Goal: Transaction & Acquisition: Obtain resource

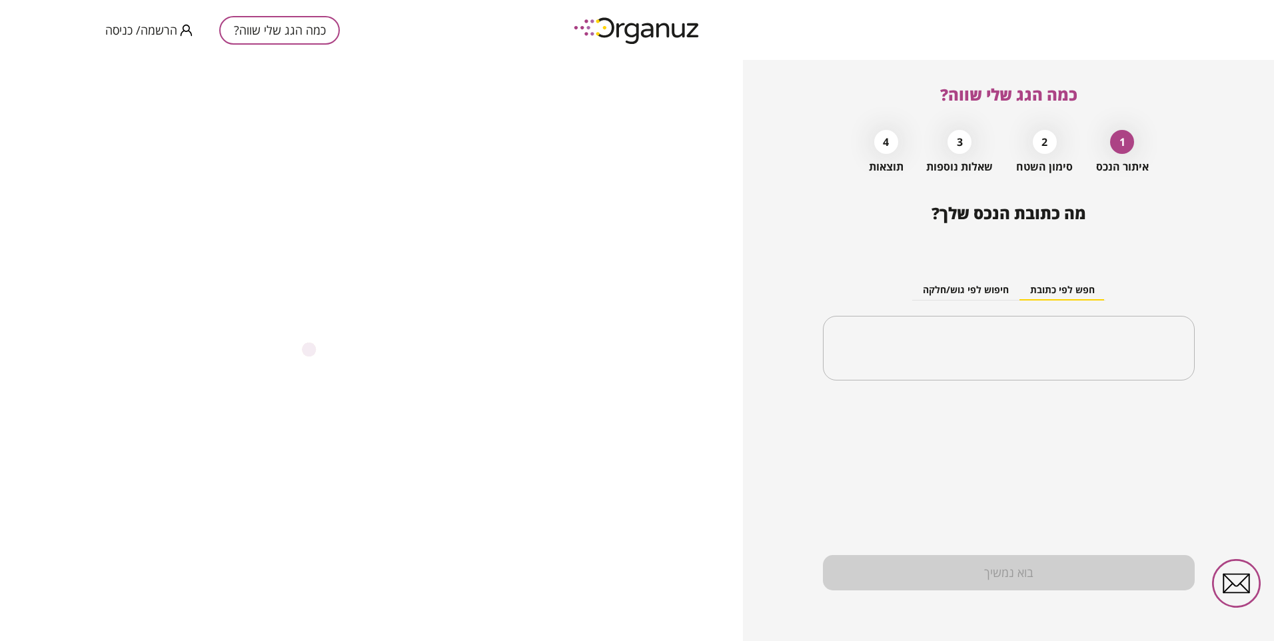
click at [140, 34] on span "הרשמה/ כניסה" at bounding box center [141, 29] width 72 height 13
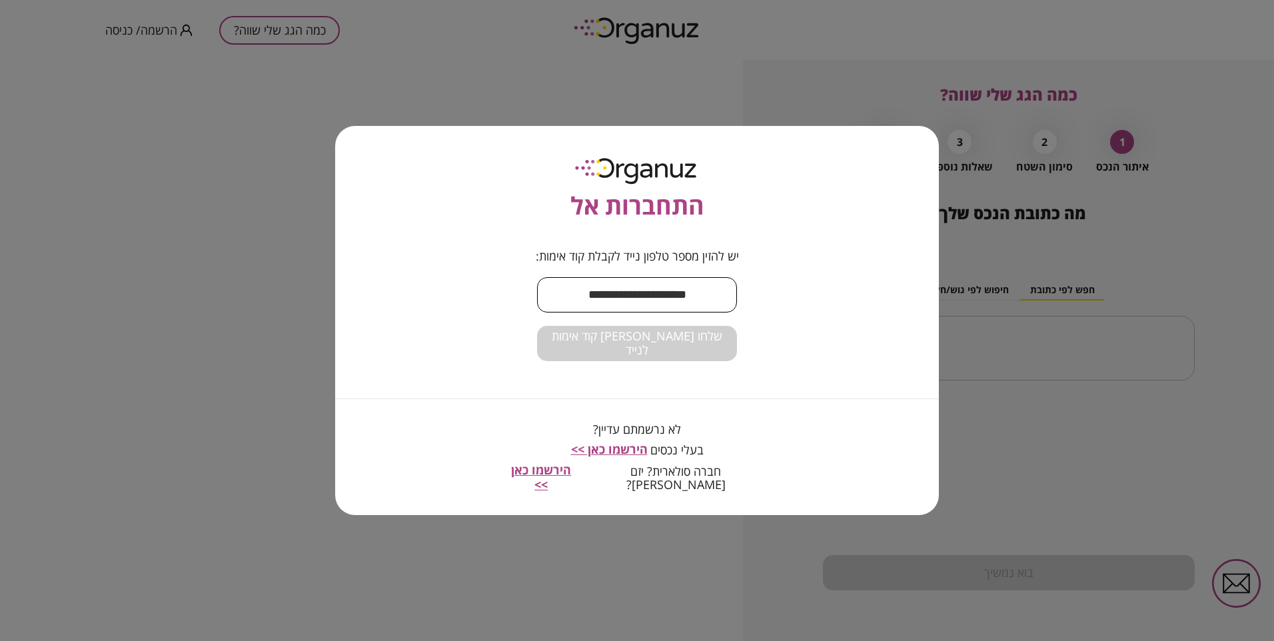
click at [592, 299] on input "text" at bounding box center [637, 294] width 200 height 39
type input "**********"
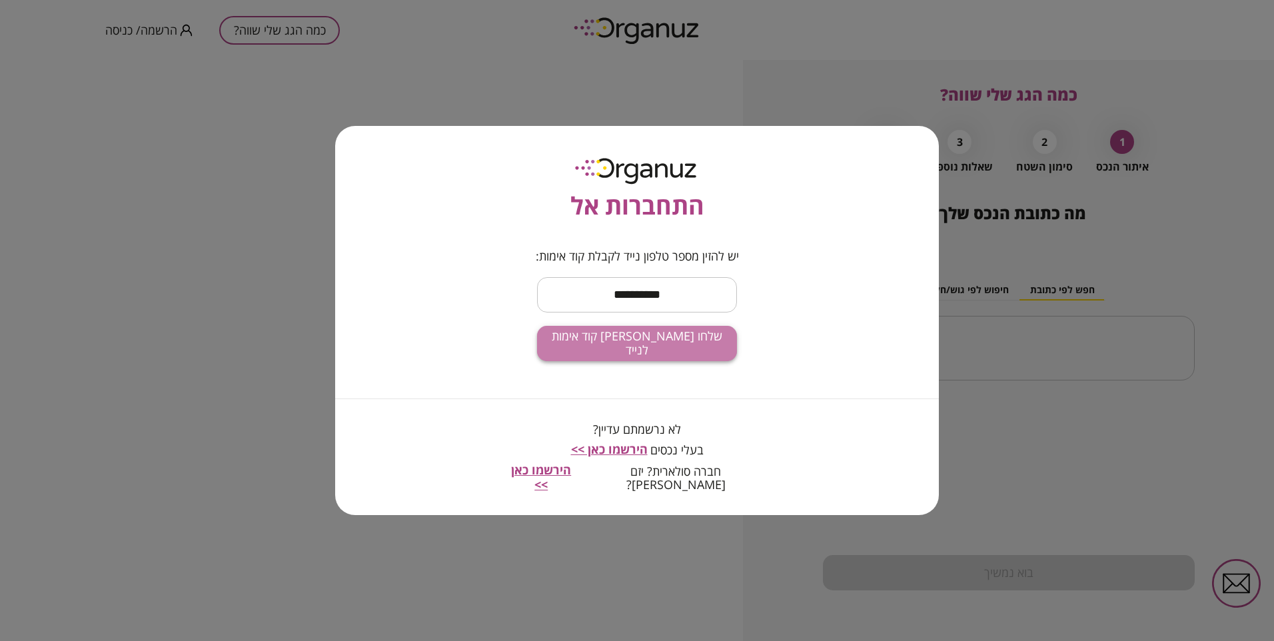
click at [648, 351] on span "שלחו [PERSON_NAME] קוד אימות לנייד" at bounding box center [637, 343] width 179 height 29
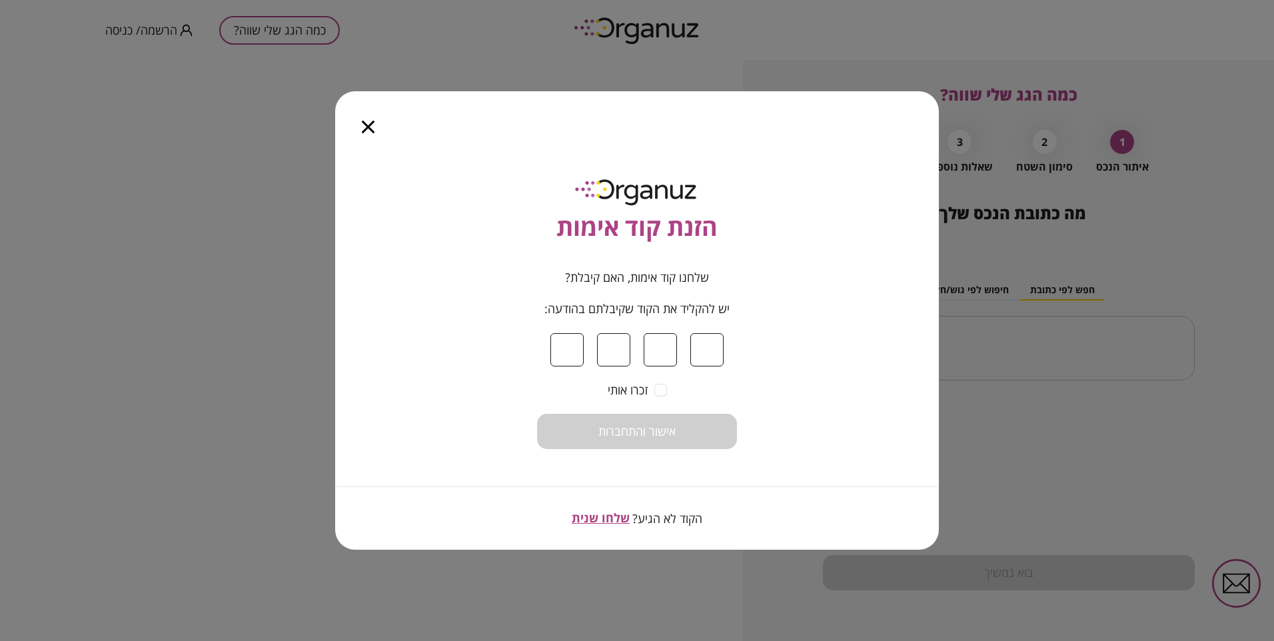
type input "*"
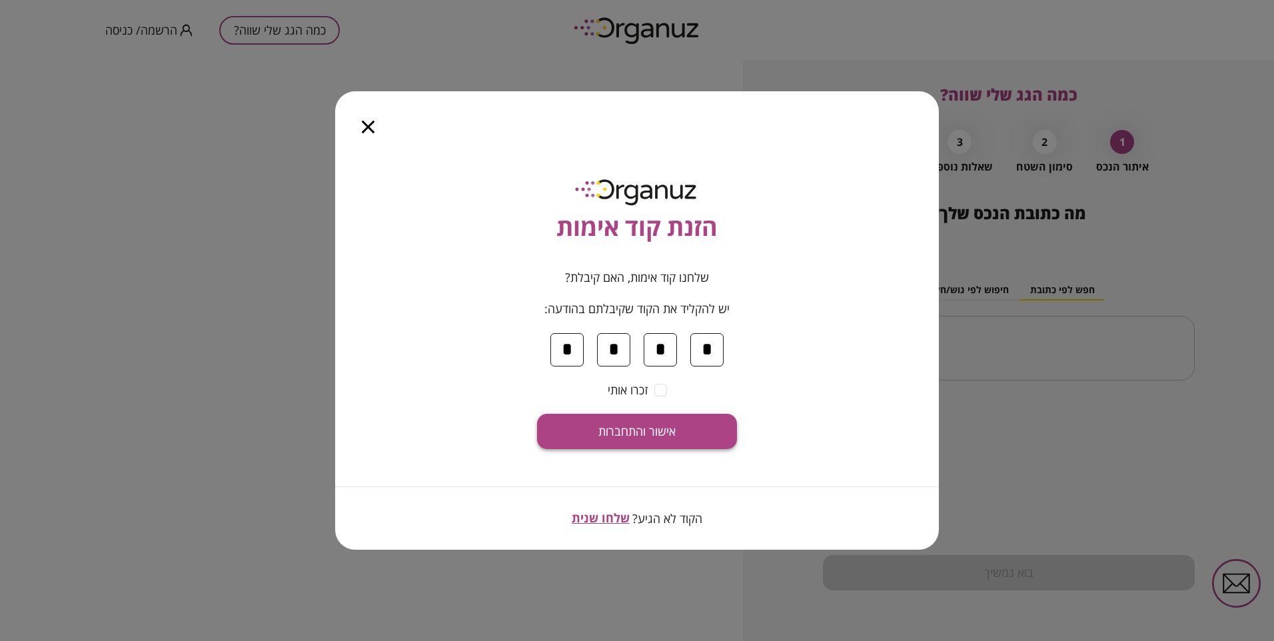
type input "*"
click at [661, 434] on span "אישור והתחברות" at bounding box center [636, 431] width 77 height 15
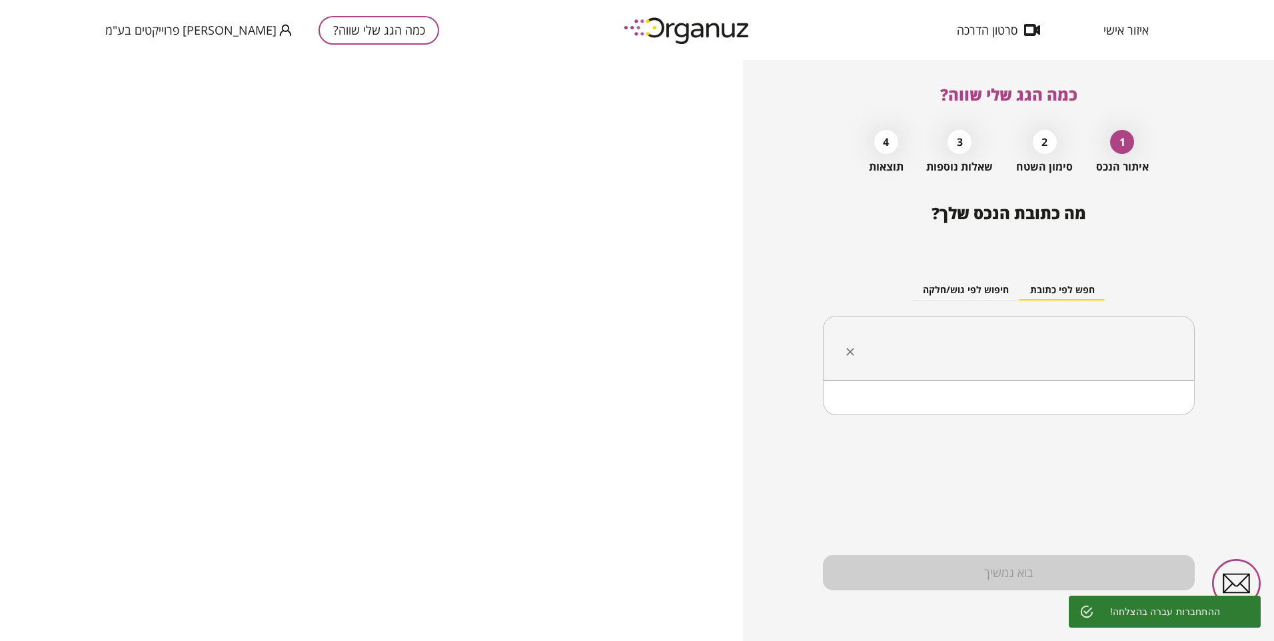
click at [989, 338] on input "text" at bounding box center [1014, 348] width 330 height 33
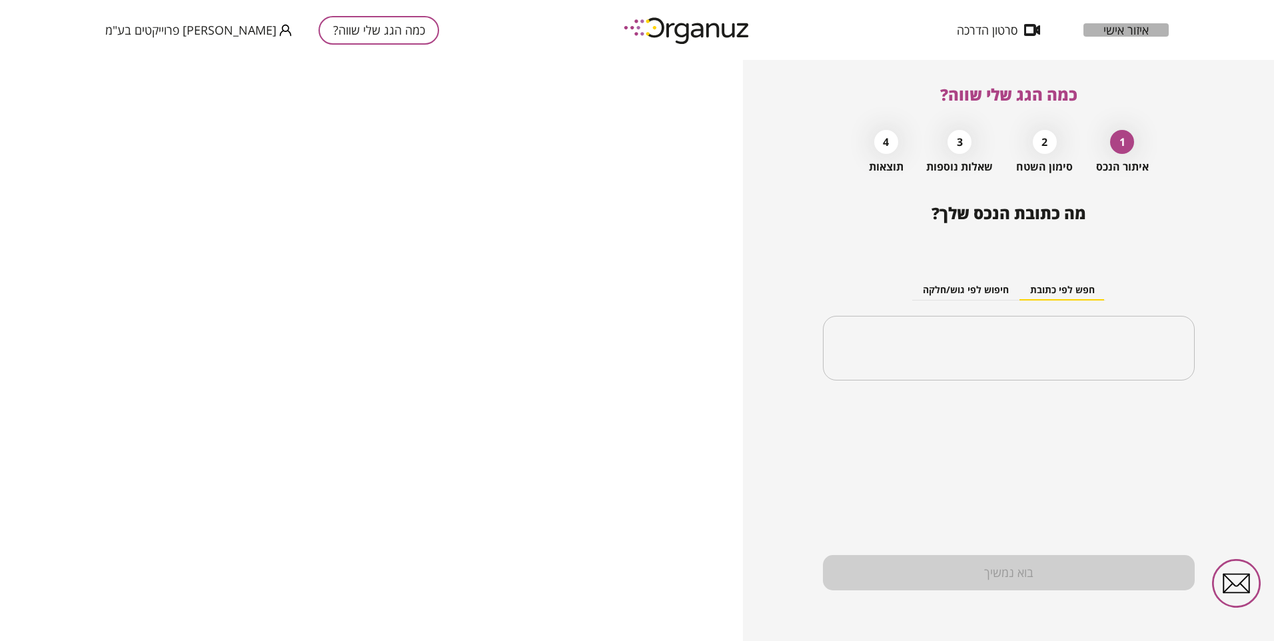
click at [1129, 31] on span "איזור אישי" at bounding box center [1125, 29] width 45 height 13
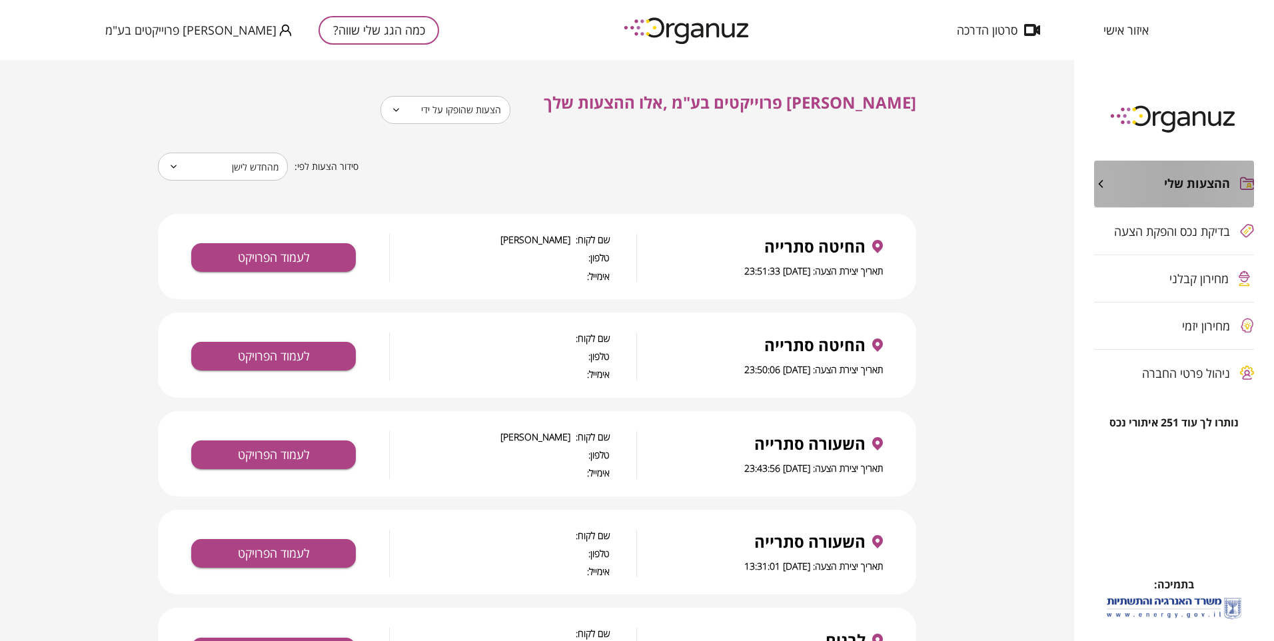
click at [1178, 189] on span "ההצעות שלי" at bounding box center [1197, 184] width 66 height 15
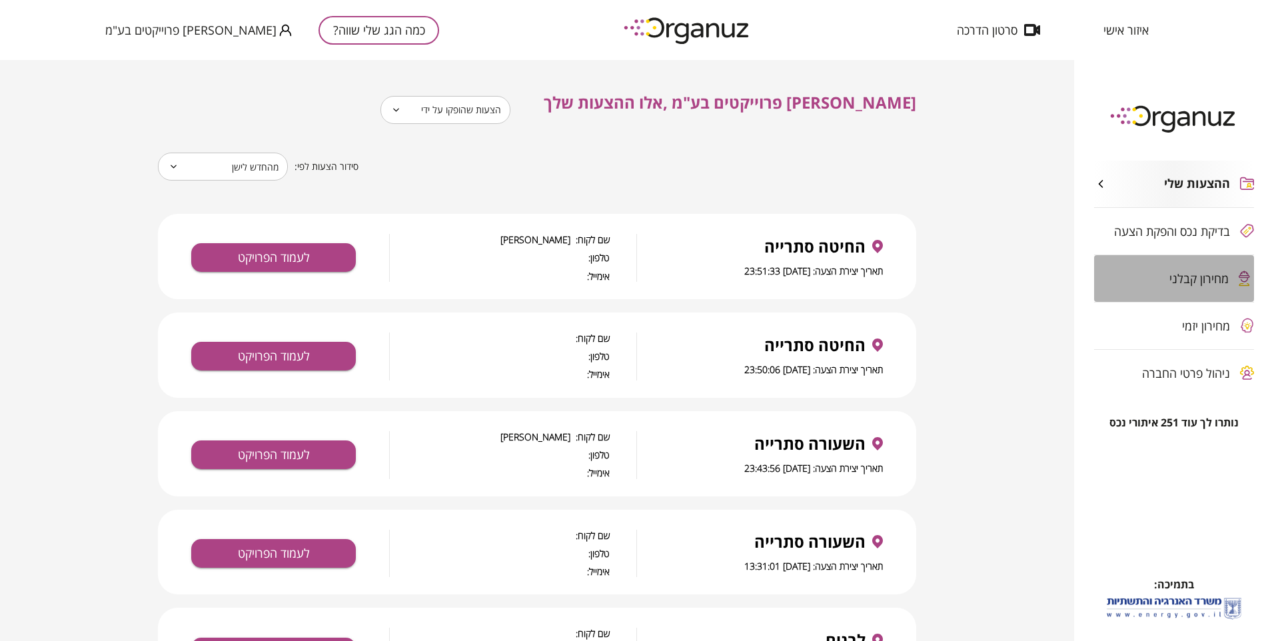
click at [1170, 282] on span "מחירון קבלני" at bounding box center [1198, 278] width 59 height 13
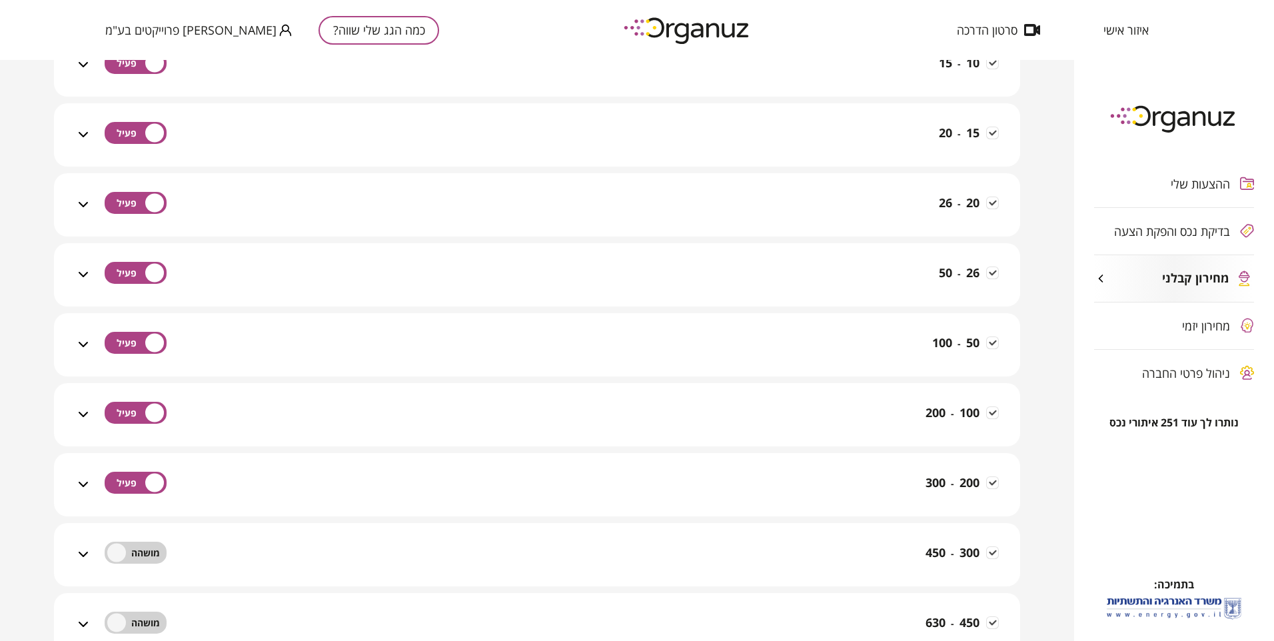
scroll to position [800, 0]
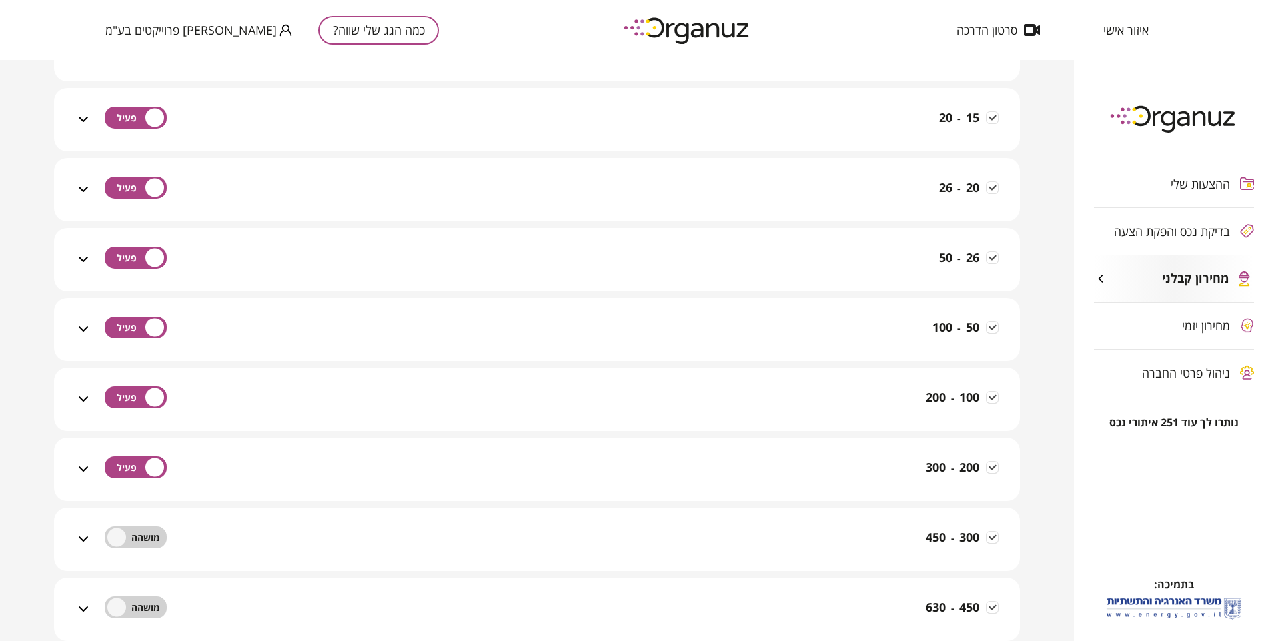
click at [83, 255] on icon at bounding box center [83, 259] width 16 height 16
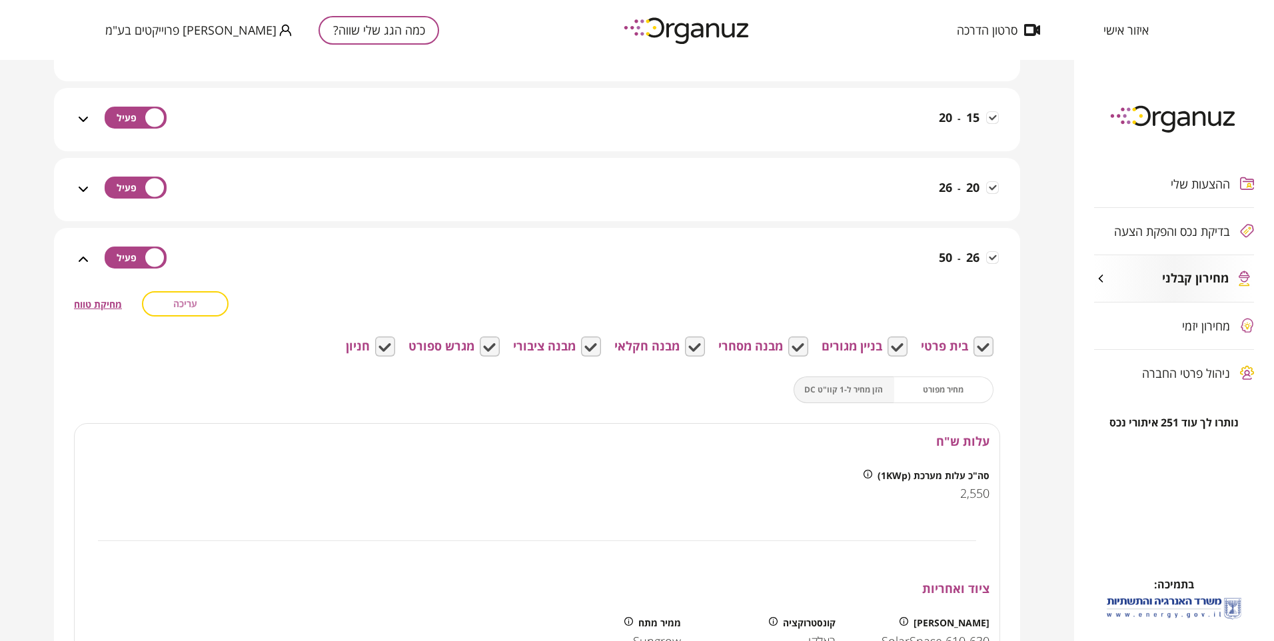
click at [181, 304] on span "עריכה" at bounding box center [185, 303] width 24 height 11
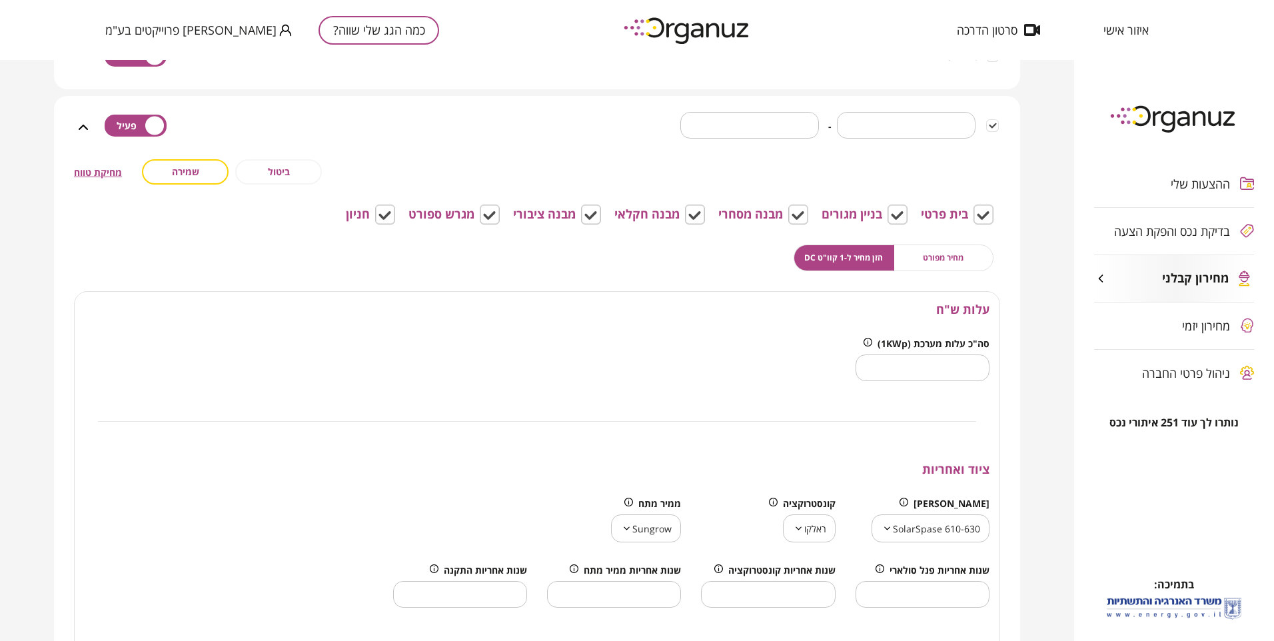
scroll to position [933, 0]
click at [947, 365] on input "****" at bounding box center [923, 365] width 134 height 39
type input "****"
drag, startPoint x: 190, startPoint y: 173, endPoint x: 199, endPoint y: 169, distance: 9.8
click at [191, 173] on span "שמירה" at bounding box center [185, 170] width 27 height 11
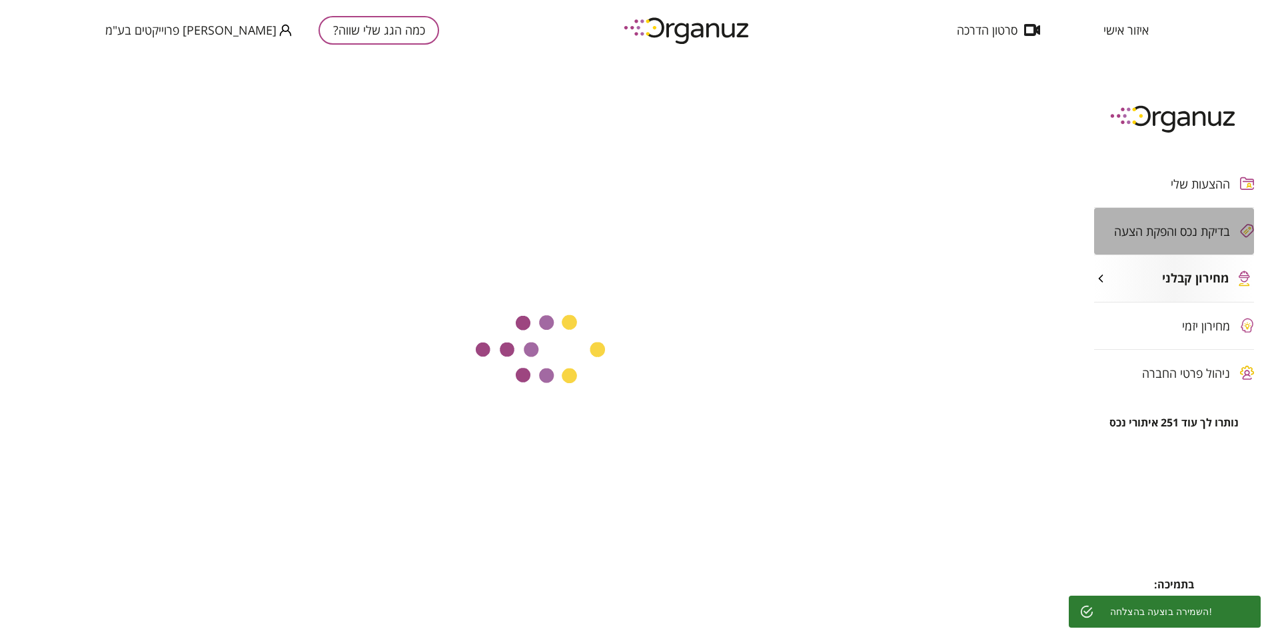
click at [1172, 232] on span "בדיקת נכס והפקת הצעה" at bounding box center [1172, 231] width 116 height 13
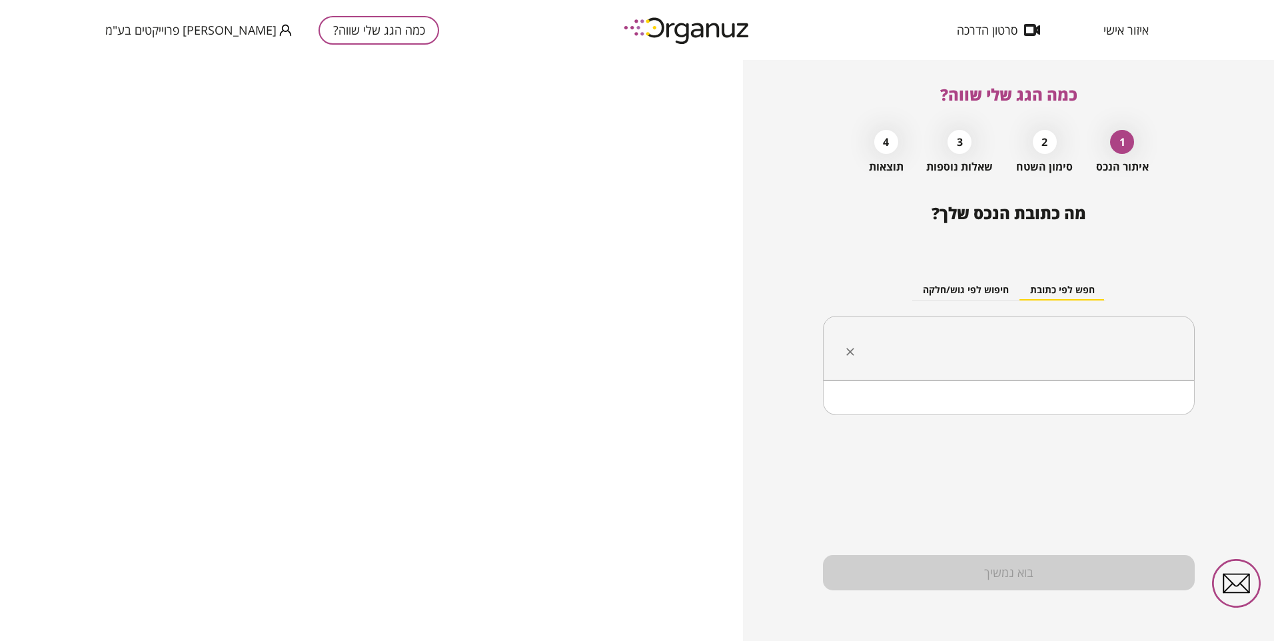
click at [1017, 332] on input "text" at bounding box center [1014, 348] width 330 height 33
click at [1151, 416] on li "רחוב" at bounding box center [1008, 415] width 337 height 24
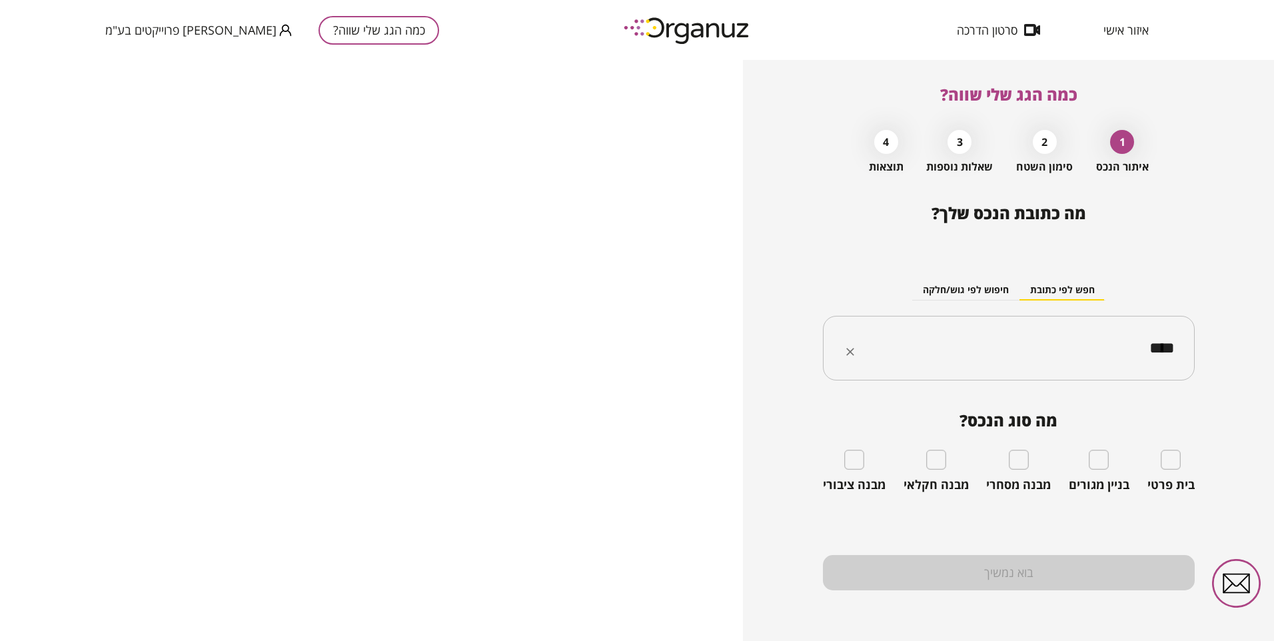
type input "****"
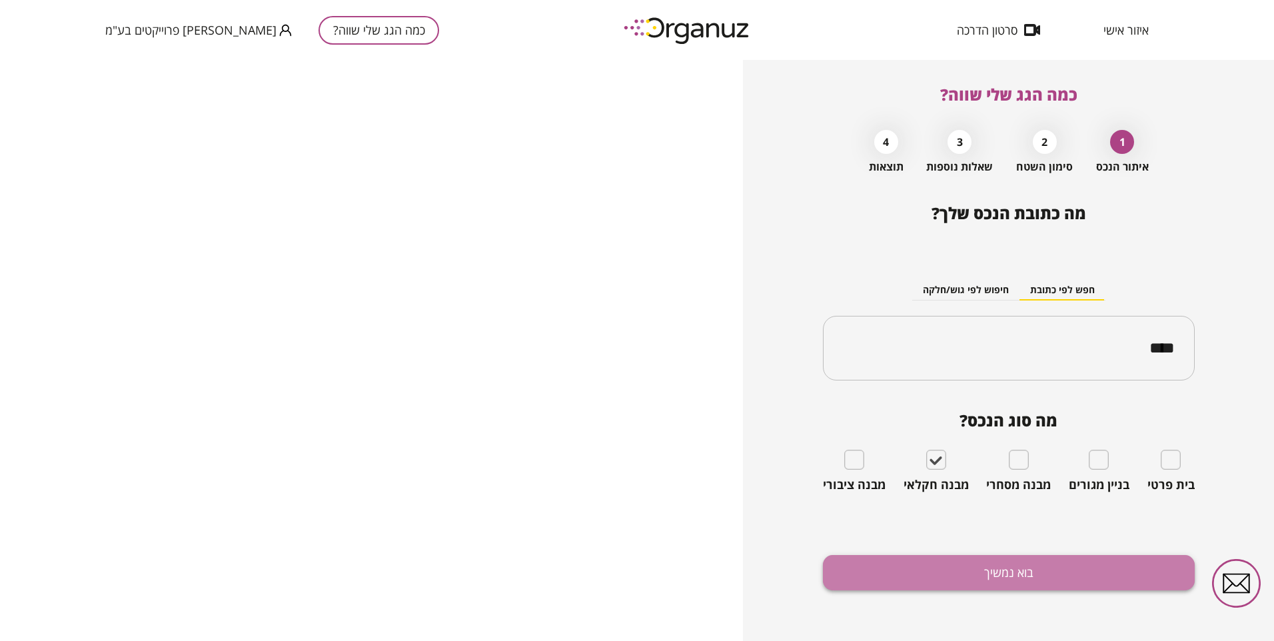
click at [901, 572] on button "בוא נמשיך" at bounding box center [1009, 572] width 372 height 35
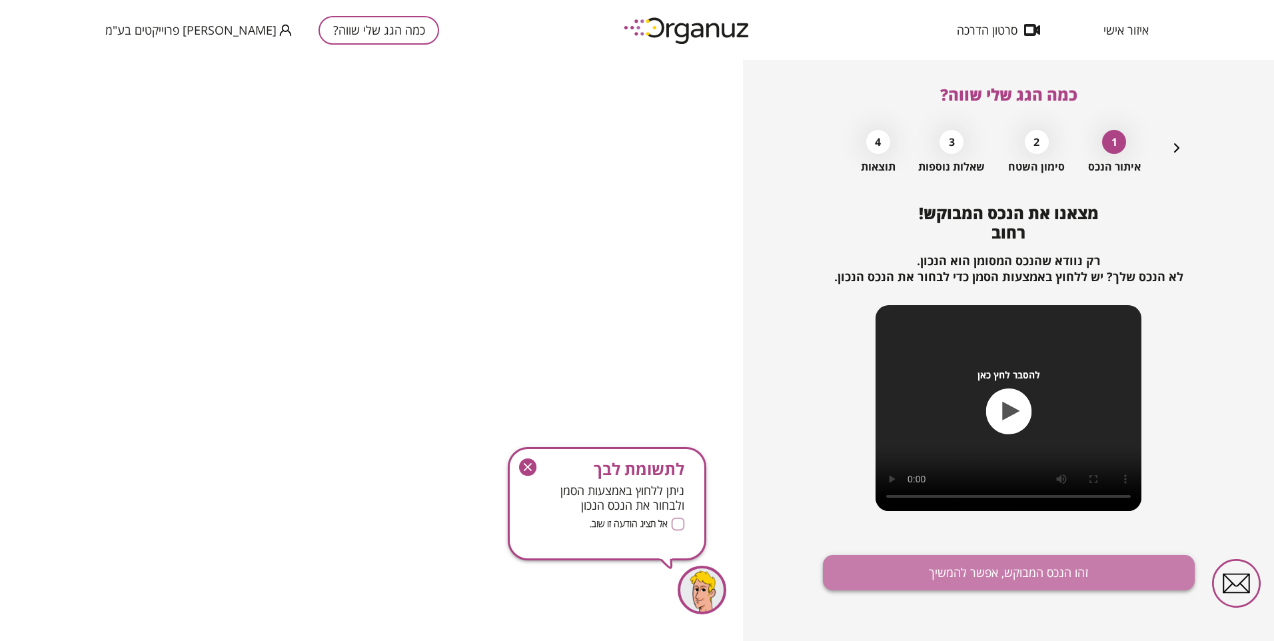
click at [986, 560] on button "זהו הנכס המבוקש, אפשר להמשיך" at bounding box center [1009, 572] width 372 height 35
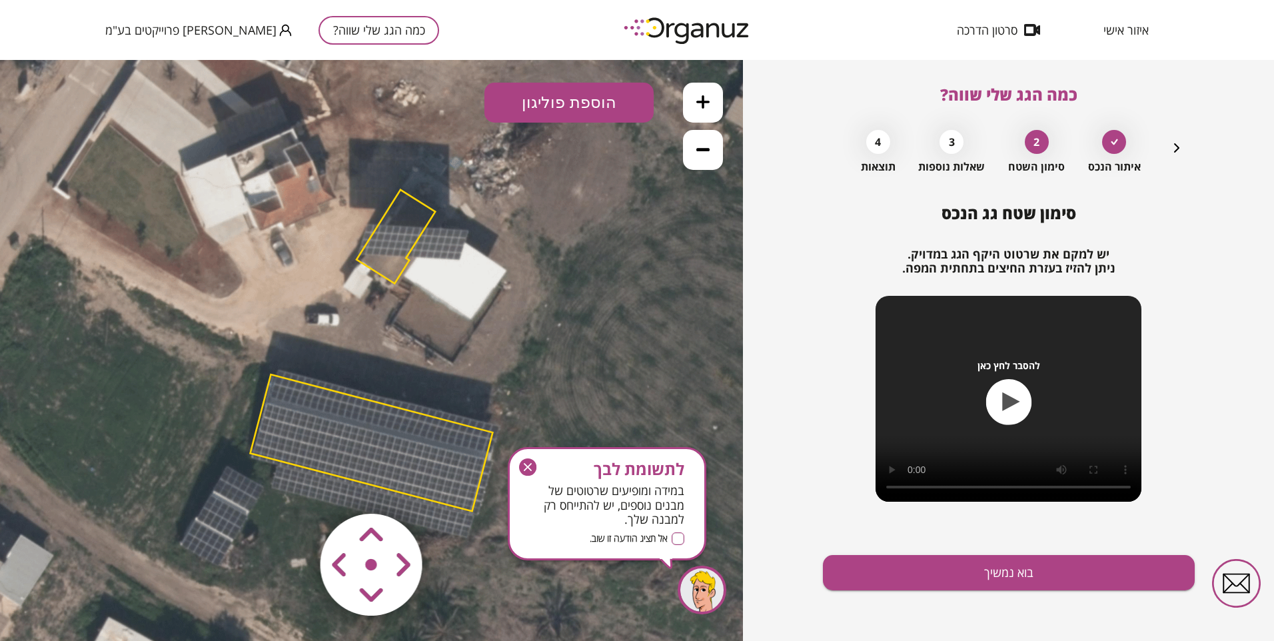
click at [565, 101] on button "הוספת פוליגון" at bounding box center [568, 103] width 169 height 40
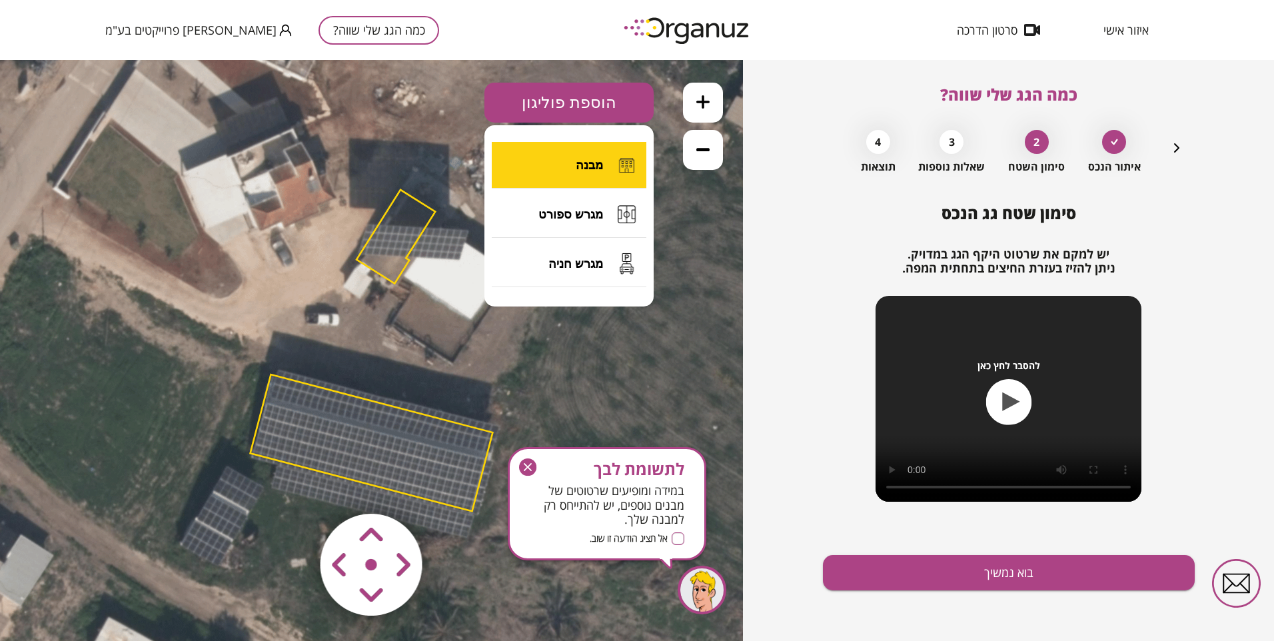
click at [586, 163] on span "מבנה" at bounding box center [589, 165] width 27 height 15
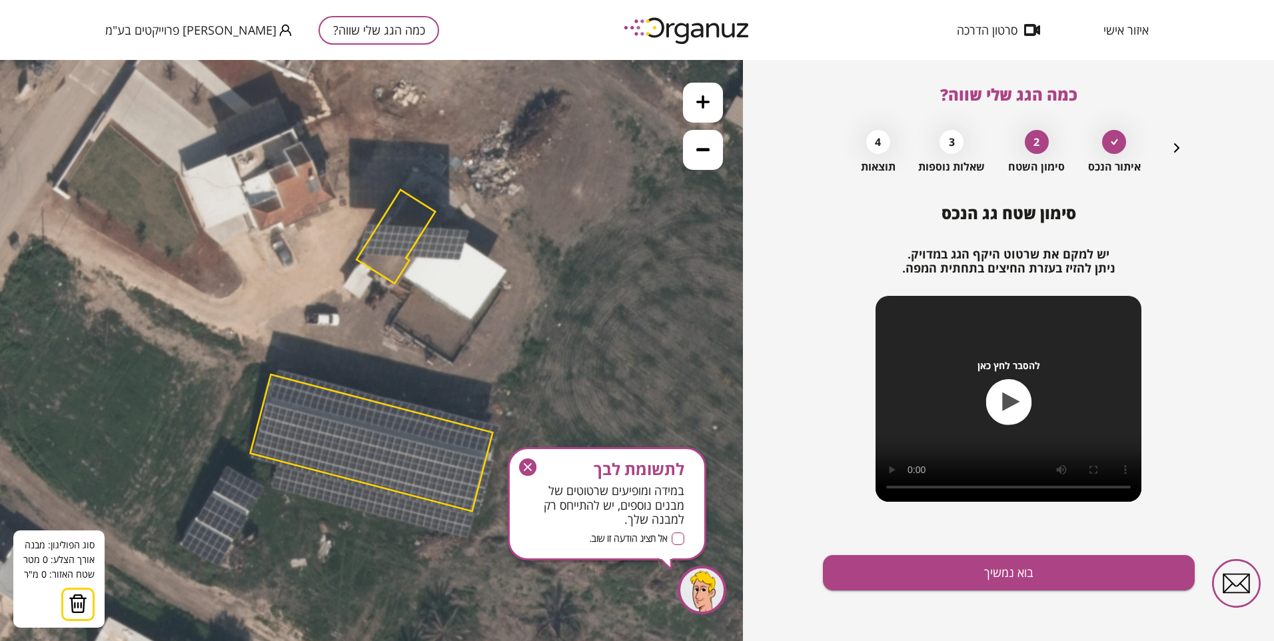
click at [436, 267] on icon at bounding box center [372, 350] width 999 height 999
click at [550, 348] on icon at bounding box center [372, 350] width 999 height 999
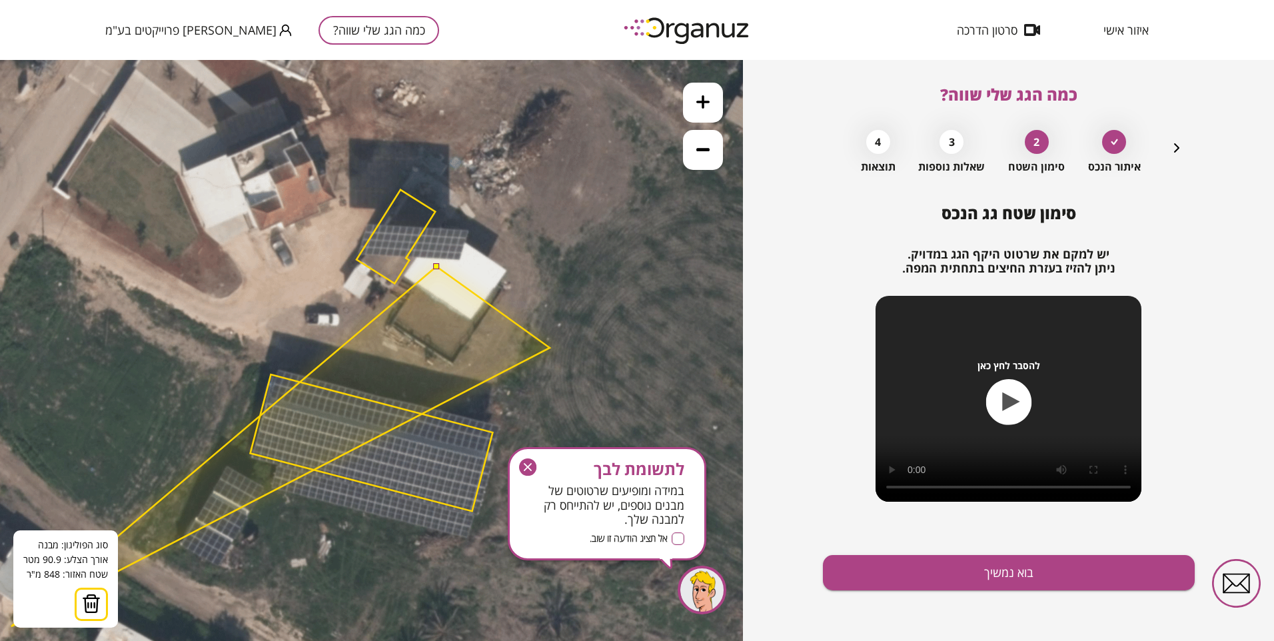
click at [89, 589] on button at bounding box center [91, 604] width 33 height 33
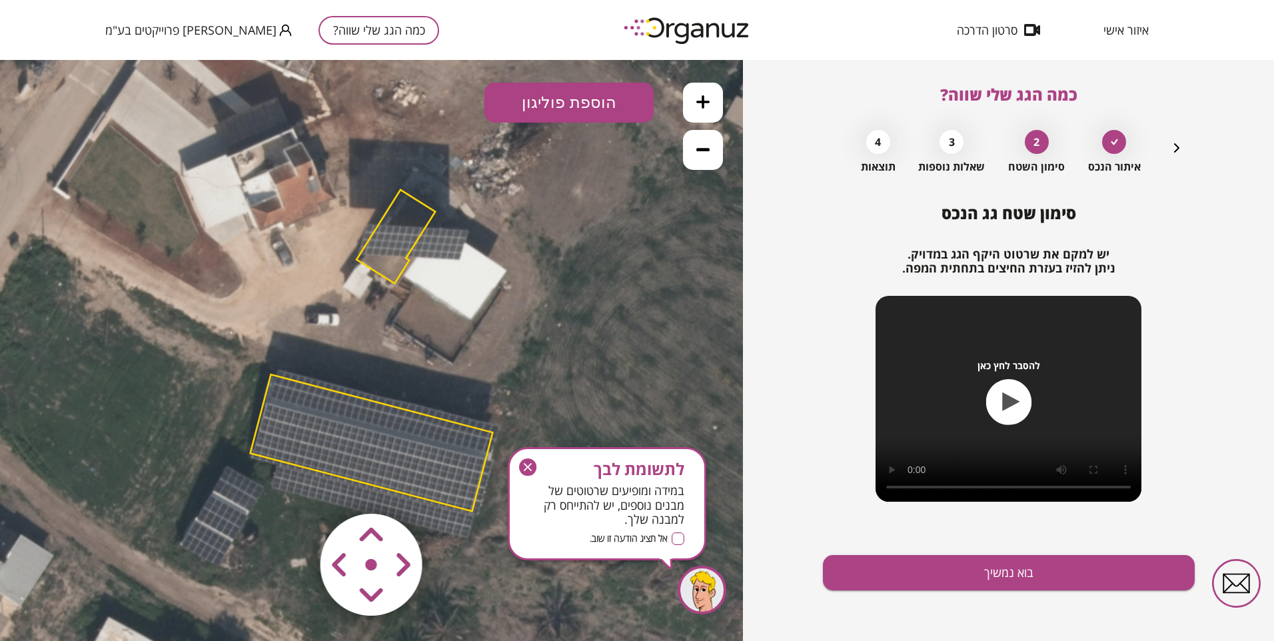
click at [436, 229] on icon at bounding box center [372, 350] width 999 height 999
click at [548, 105] on button "הוספת פוליגון" at bounding box center [568, 103] width 169 height 40
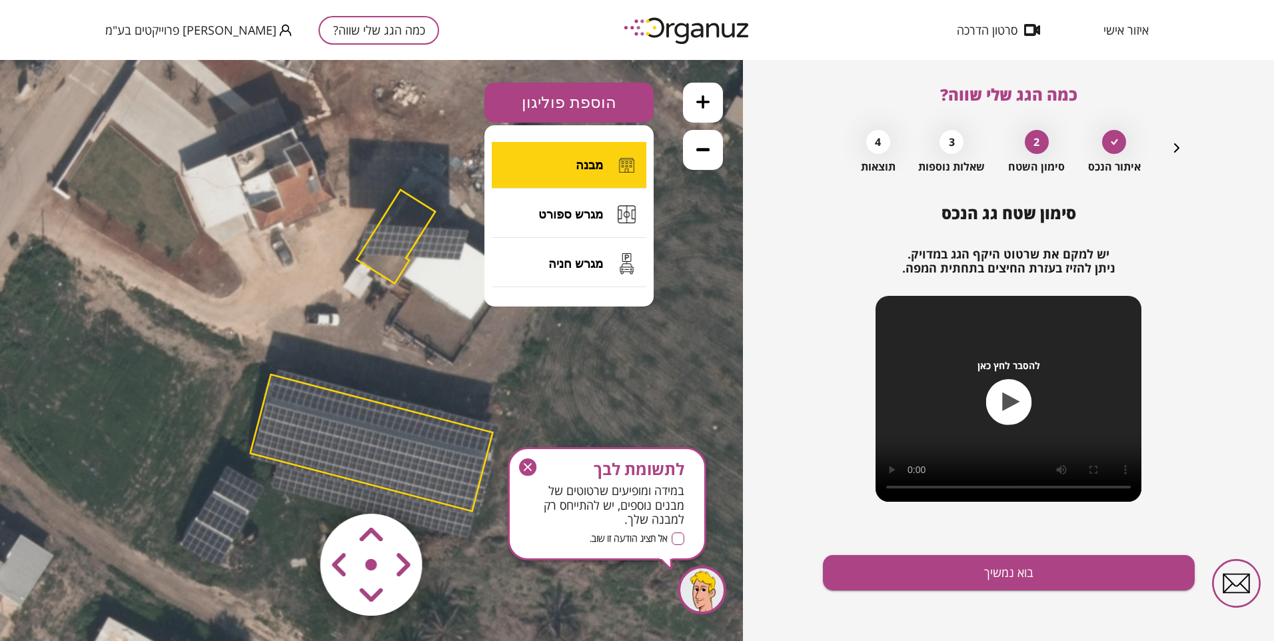
click at [570, 161] on button "מבנה" at bounding box center [569, 165] width 155 height 47
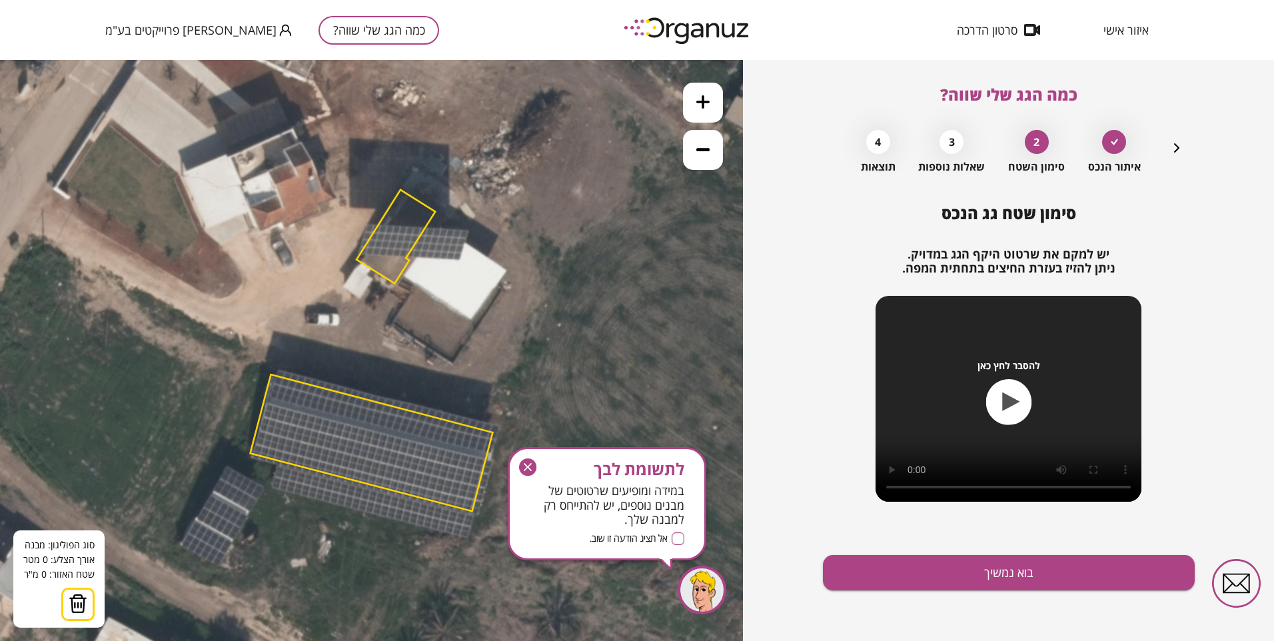
click at [442, 235] on icon at bounding box center [372, 350] width 999 height 999
click at [444, 231] on icon at bounding box center [373, 350] width 999 height 999
click at [558, 306] on icon at bounding box center [373, 350] width 999 height 999
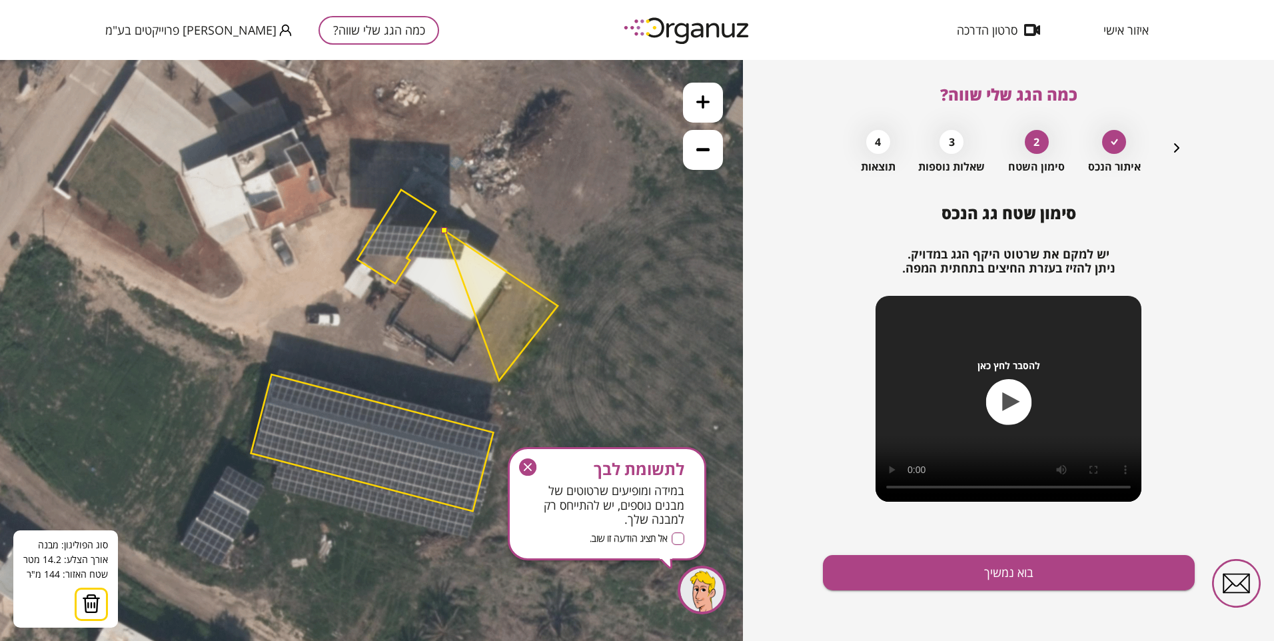
click at [499, 380] on polygon at bounding box center [500, 306] width 113 height 150
click at [384, 311] on polygon at bounding box center [471, 306] width 174 height 150
click at [443, 228] on button at bounding box center [444, 230] width 6 height 6
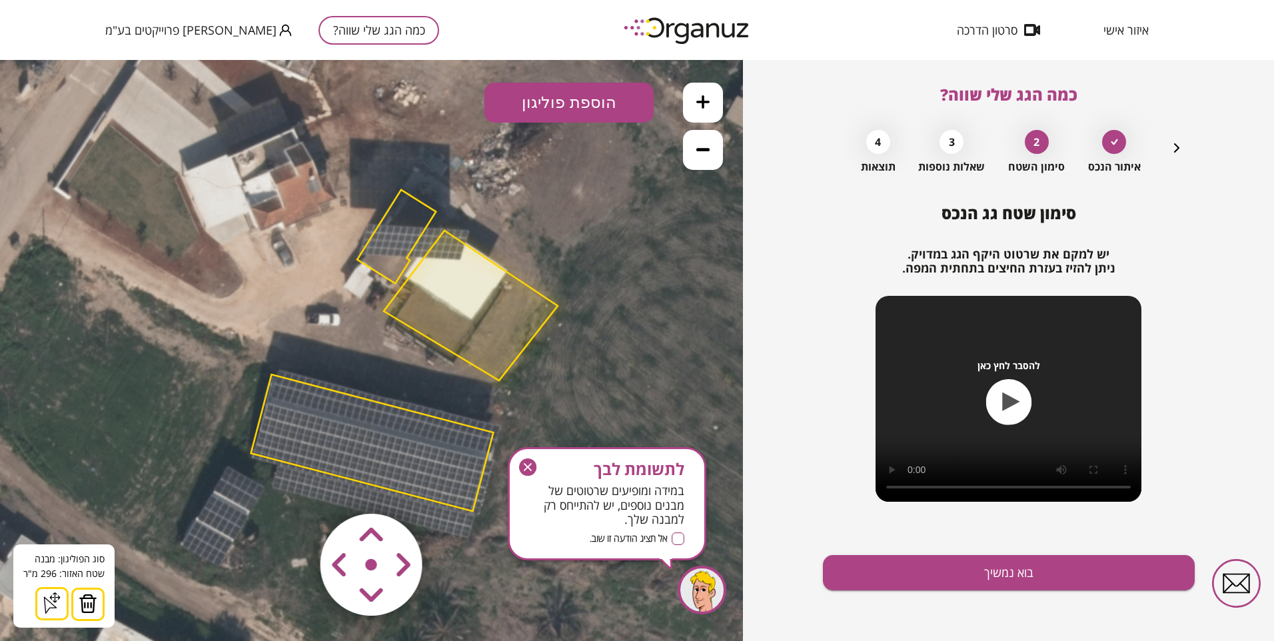
click at [79, 604] on img at bounding box center [88, 604] width 19 height 20
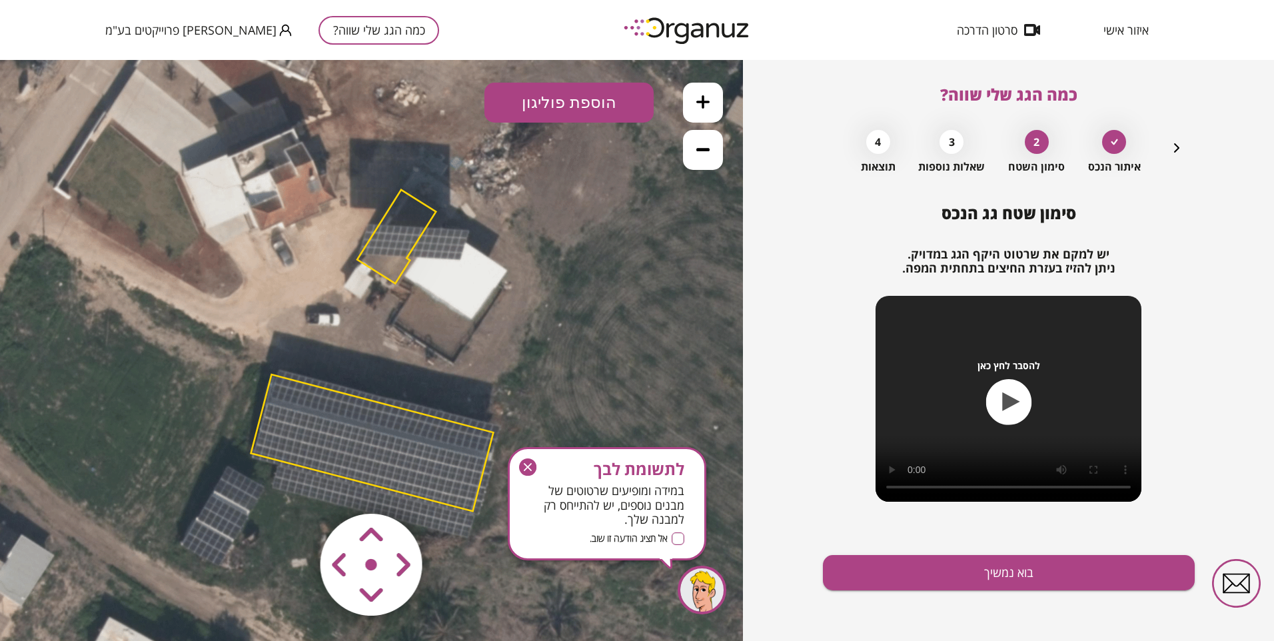
click at [558, 102] on button "הוספת פוליגון" at bounding box center [568, 103] width 169 height 40
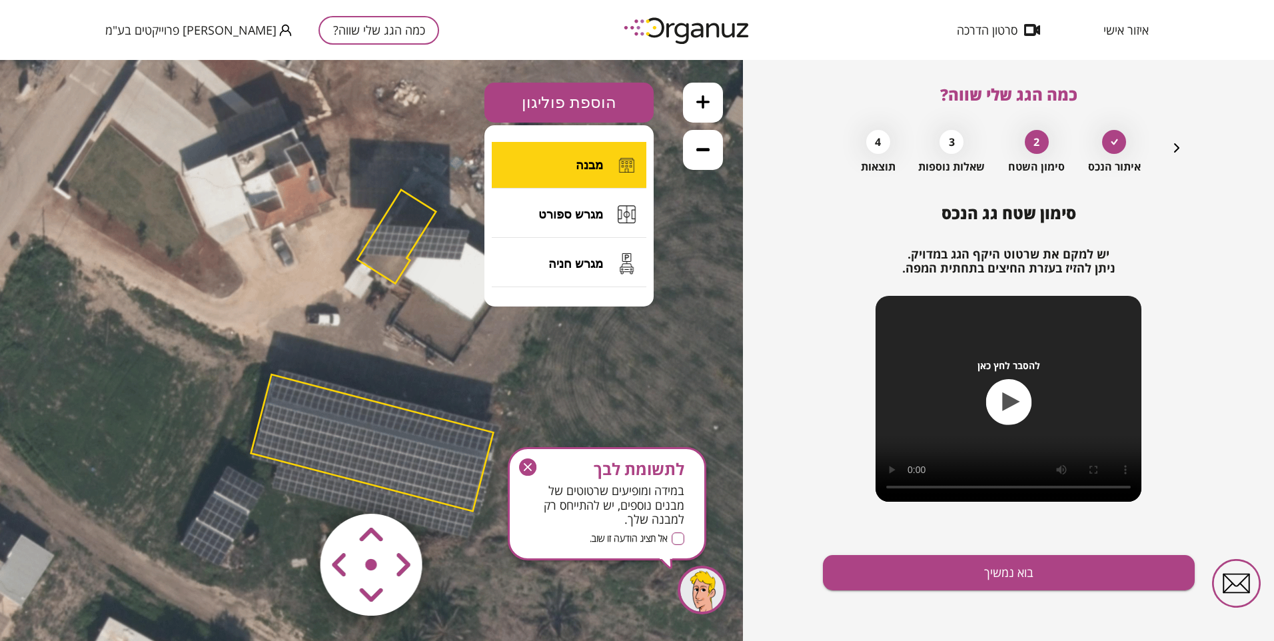
click at [575, 161] on button "מבנה" at bounding box center [569, 165] width 155 height 47
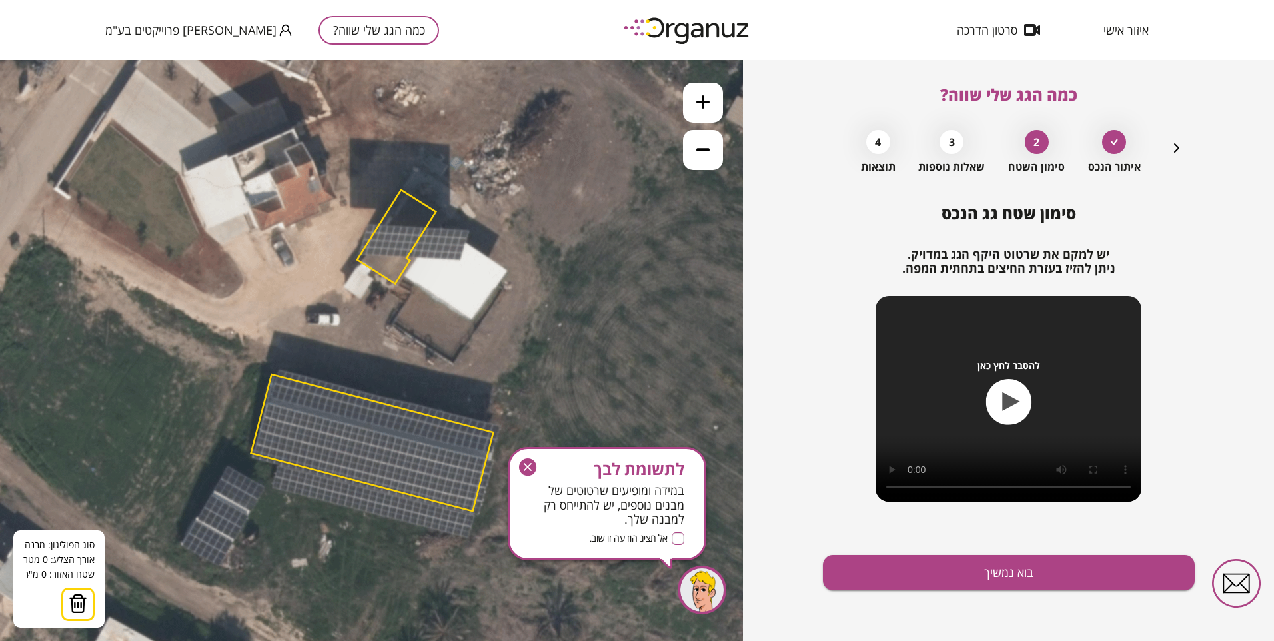
click at [446, 233] on icon at bounding box center [373, 350] width 999 height 999
click at [557, 307] on icon at bounding box center [373, 350] width 999 height 999
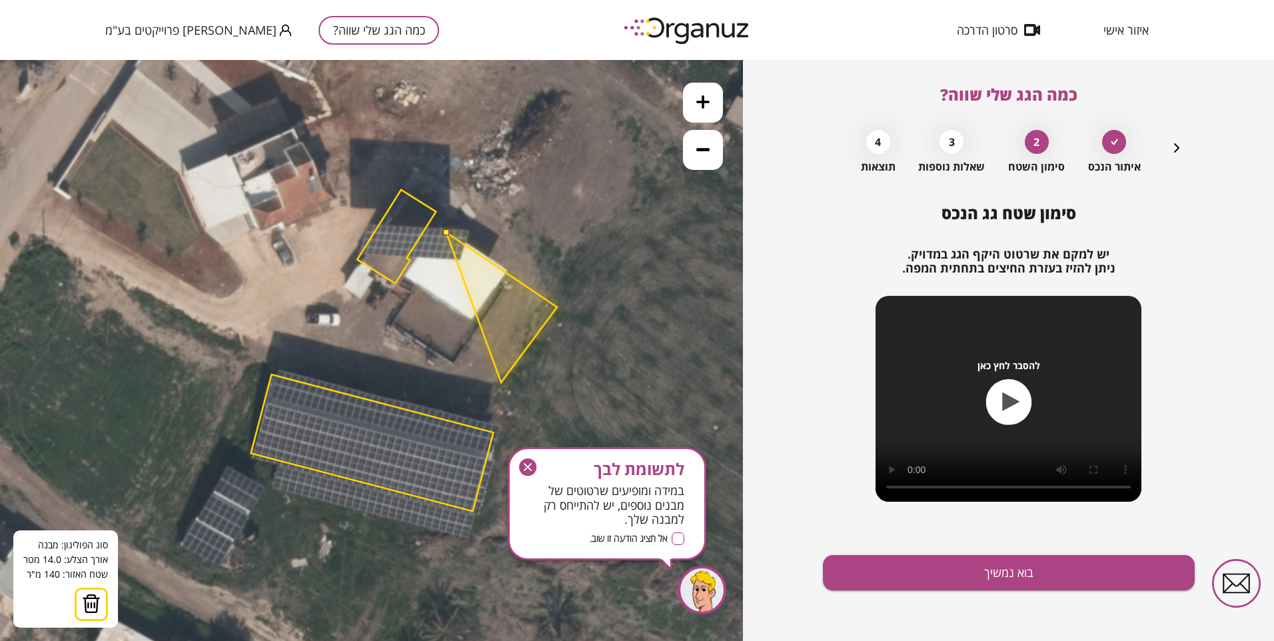
click at [501, 382] on polygon at bounding box center [501, 308] width 111 height 150
click at [391, 306] on polygon at bounding box center [474, 308] width 166 height 150
click at [444, 231] on button at bounding box center [446, 232] width 6 height 6
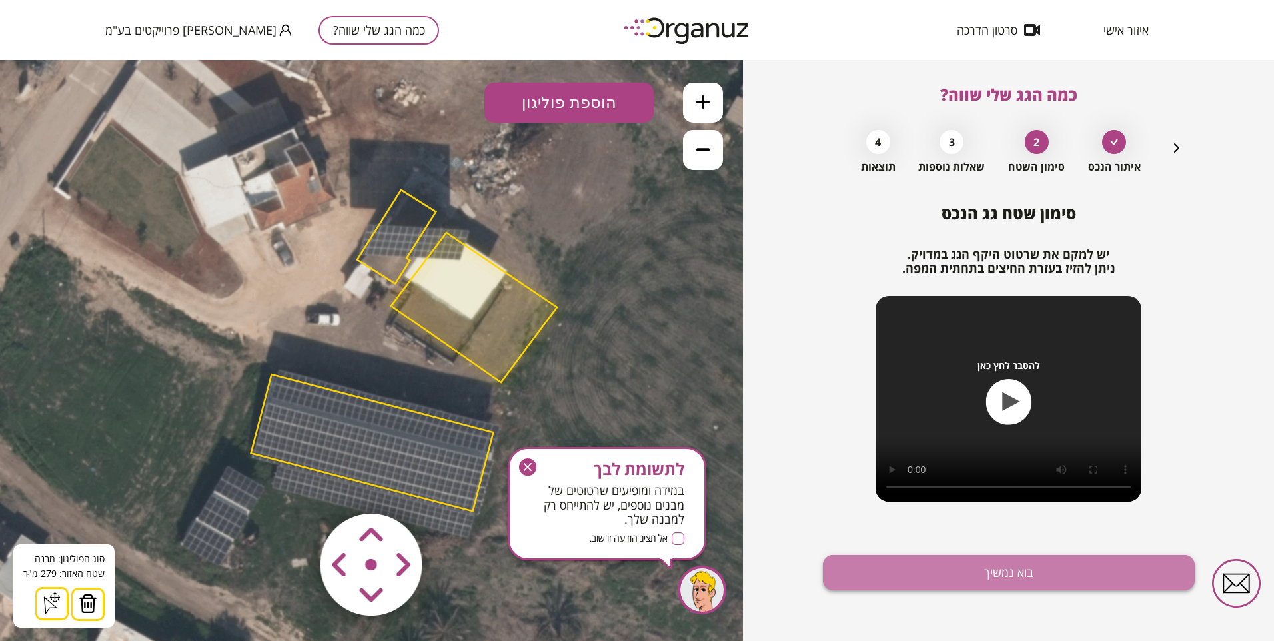
click at [899, 564] on button "בוא נמשיך" at bounding box center [1009, 572] width 372 height 35
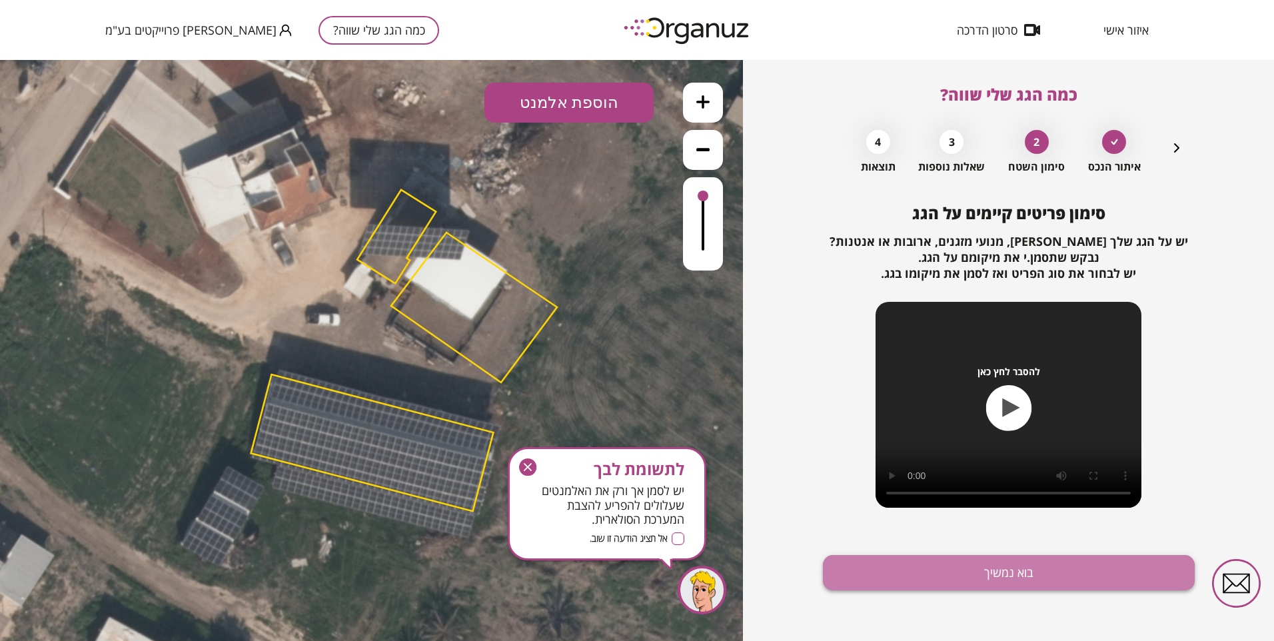
click at [890, 572] on button "בוא נמשיך" at bounding box center [1009, 572] width 372 height 35
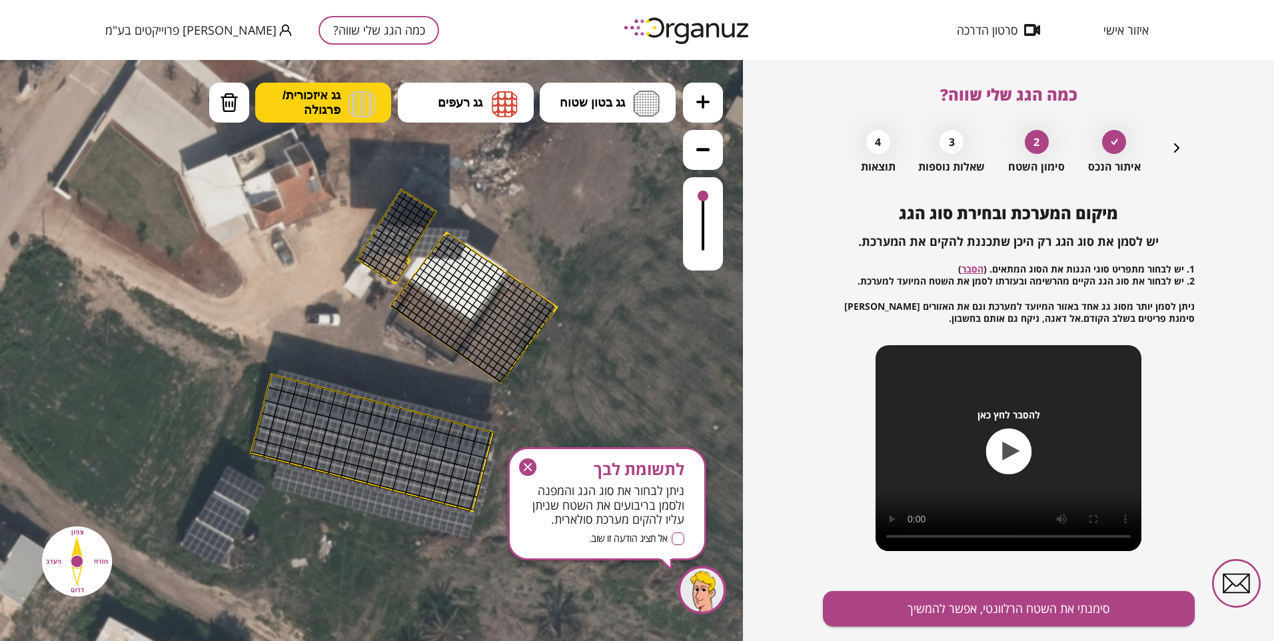
click at [336, 102] on span "גג איזכורית/ פרגולה" at bounding box center [312, 102] width 58 height 29
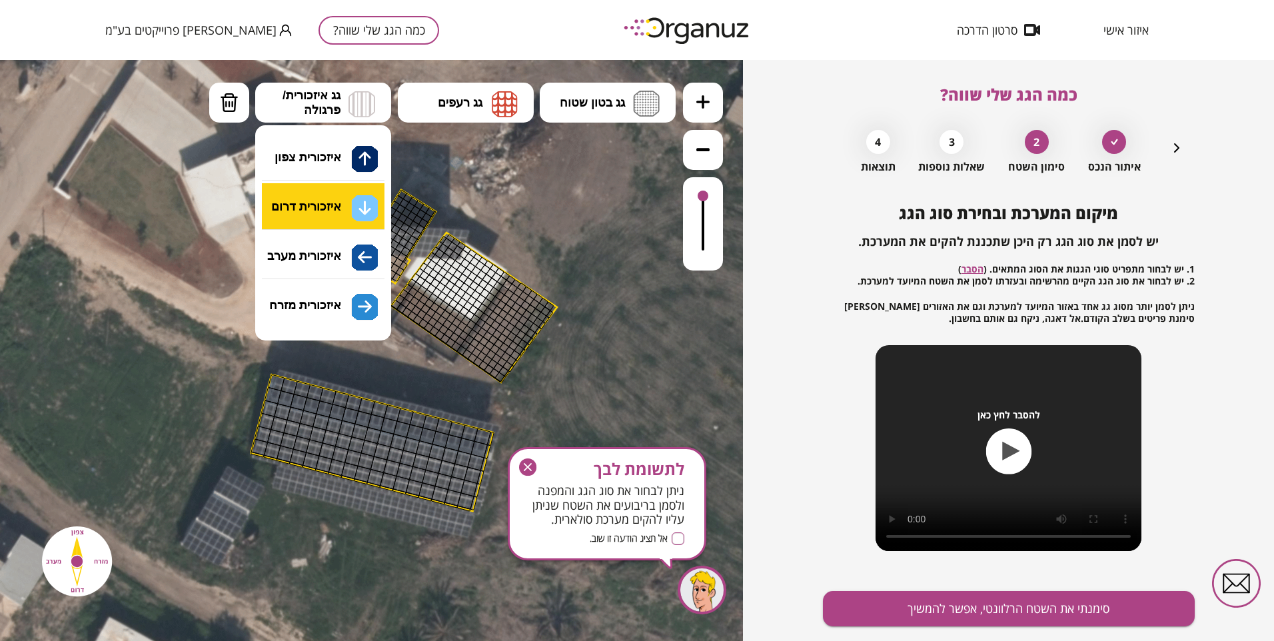
click at [362, 202] on div ".st0 { fill: #FFFFFF; } א" at bounding box center [371, 350] width 743 height 581
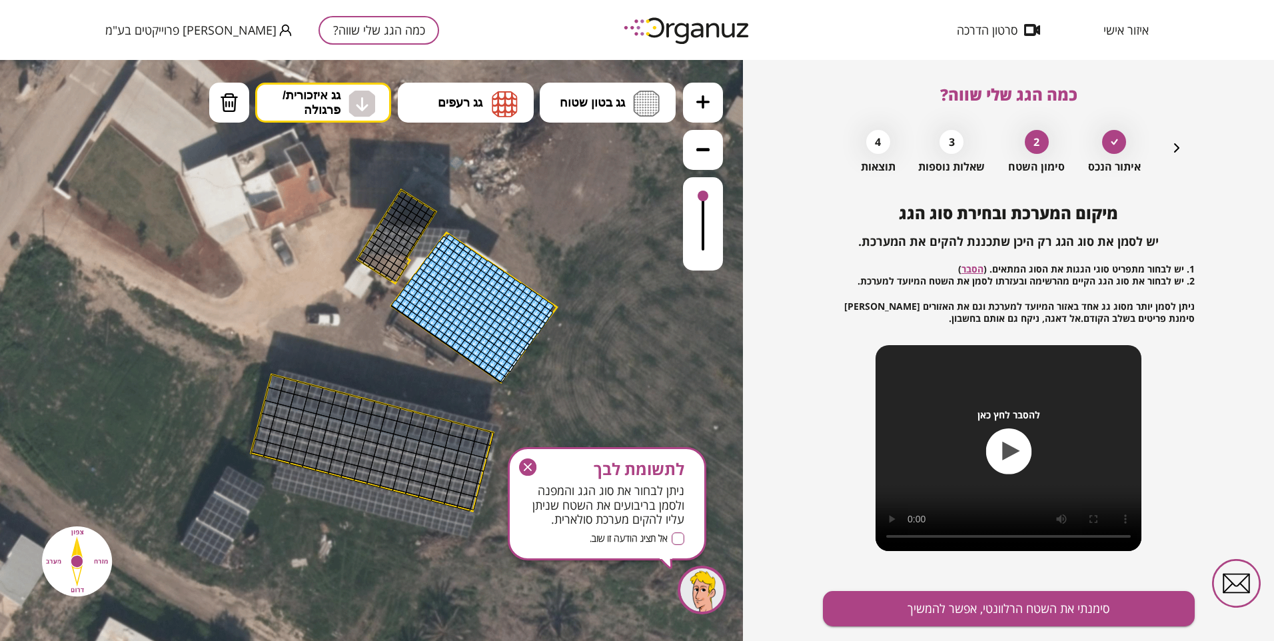
drag, startPoint x: 398, startPoint y: 300, endPoint x: 546, endPoint y: 318, distance: 149.0
click at [931, 608] on button "סימנתי את השטח הרלוונטי, אפשר להמשיך" at bounding box center [1009, 608] width 372 height 35
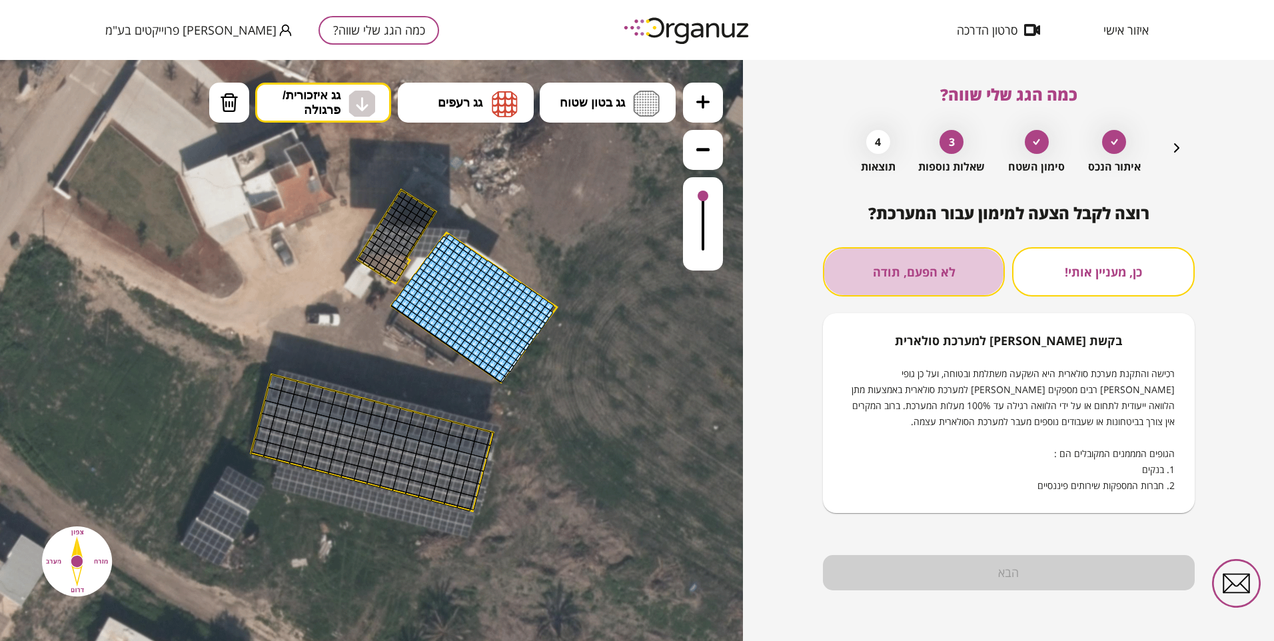
click at [912, 285] on button "לא הפעם, תודה" at bounding box center [914, 271] width 182 height 49
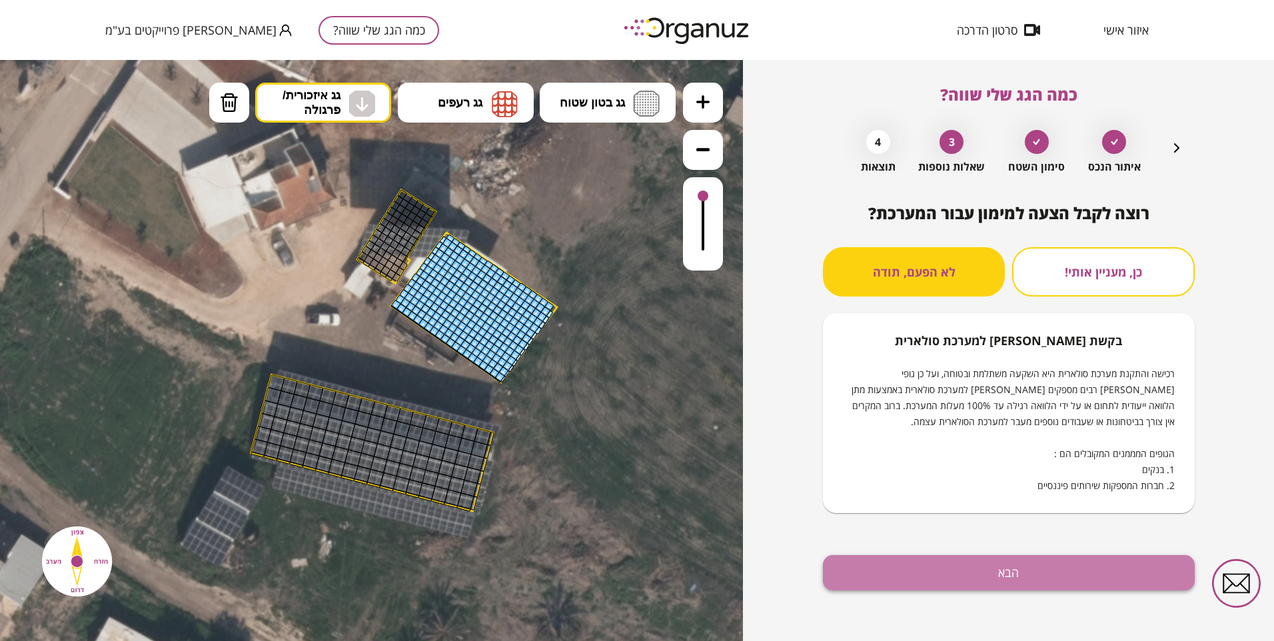
click at [919, 573] on button "הבא" at bounding box center [1009, 572] width 372 height 35
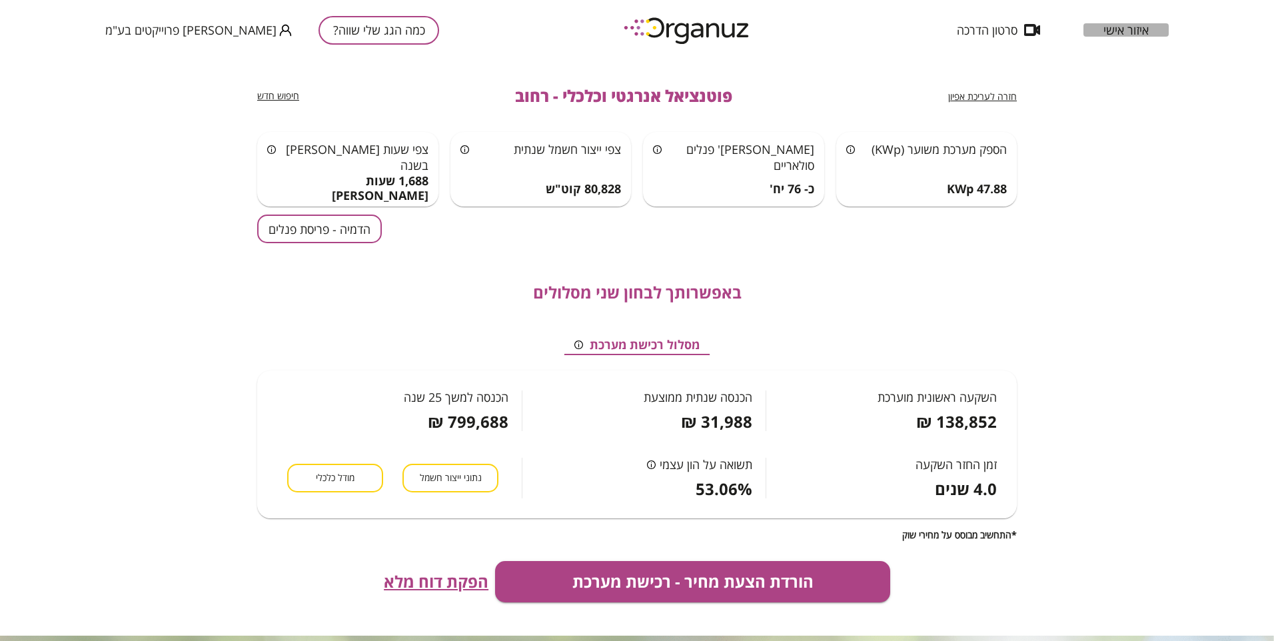
click at [1125, 27] on span "איזור אישי" at bounding box center [1125, 29] width 45 height 13
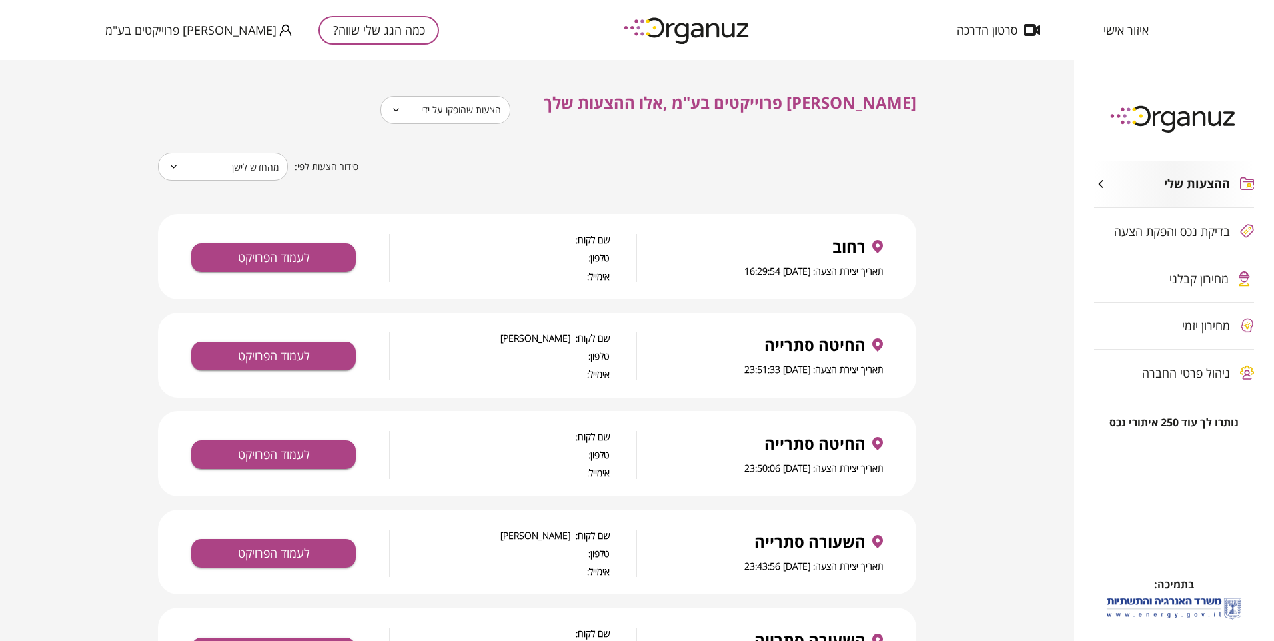
click at [1189, 328] on div "ההצעות שלי בדיקת נכס והפקת הצעה מחירון קבלני מחירון יזמי ניהול פרטי החברה" at bounding box center [1174, 279] width 200 height 276
click at [1184, 326] on div "ההצעות שלי בדיקת נכס והפקת הצעה מחירון קבלני מחירון יזמי ניהול פרטי החברה" at bounding box center [1174, 279] width 200 height 276
click at [1199, 327] on div "ההצעות שלי בדיקת נכס והפקת הצעה מחירון קבלני מחירון יזמי ניהול פרטי החברה" at bounding box center [1174, 279] width 200 height 276
click at [1193, 322] on div "ההצעות שלי בדיקת נכס והפקת הצעה מחירון קבלני מחירון יזמי ניהול פרטי החברה" at bounding box center [1174, 279] width 200 height 276
click at [1131, 31] on span "איזור אישי" at bounding box center [1125, 29] width 45 height 13
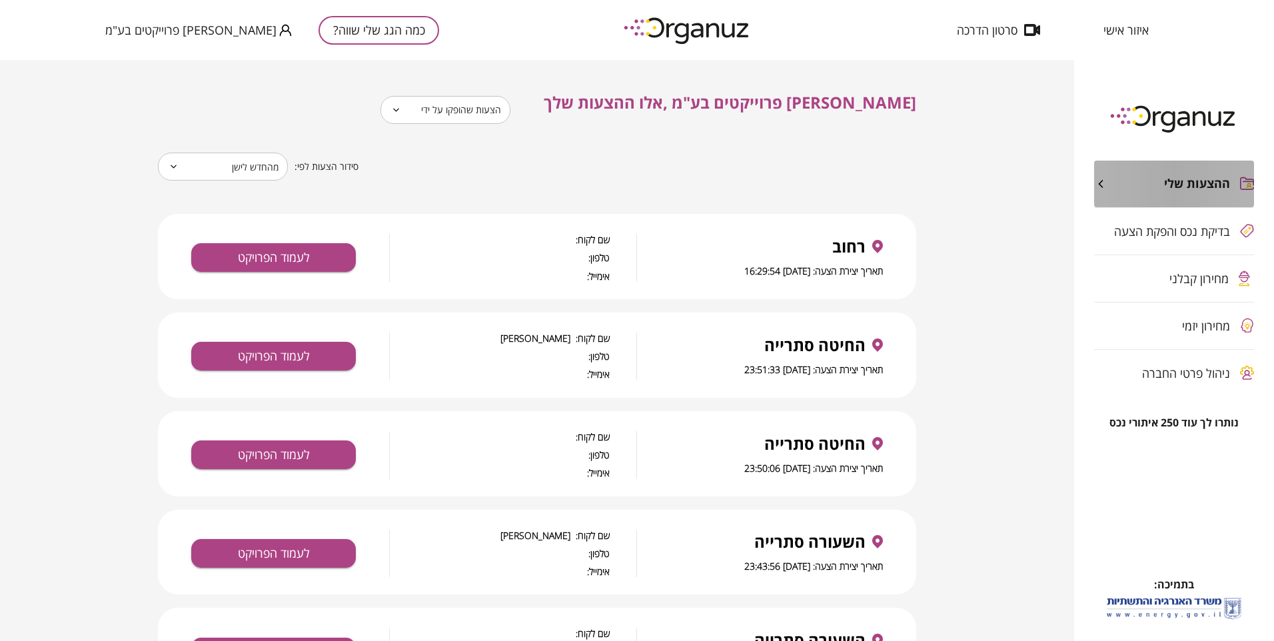
click at [1190, 178] on span "ההצעות שלי" at bounding box center [1197, 184] width 66 height 15
click at [1208, 279] on span "מחירון קבלני" at bounding box center [1198, 278] width 59 height 13
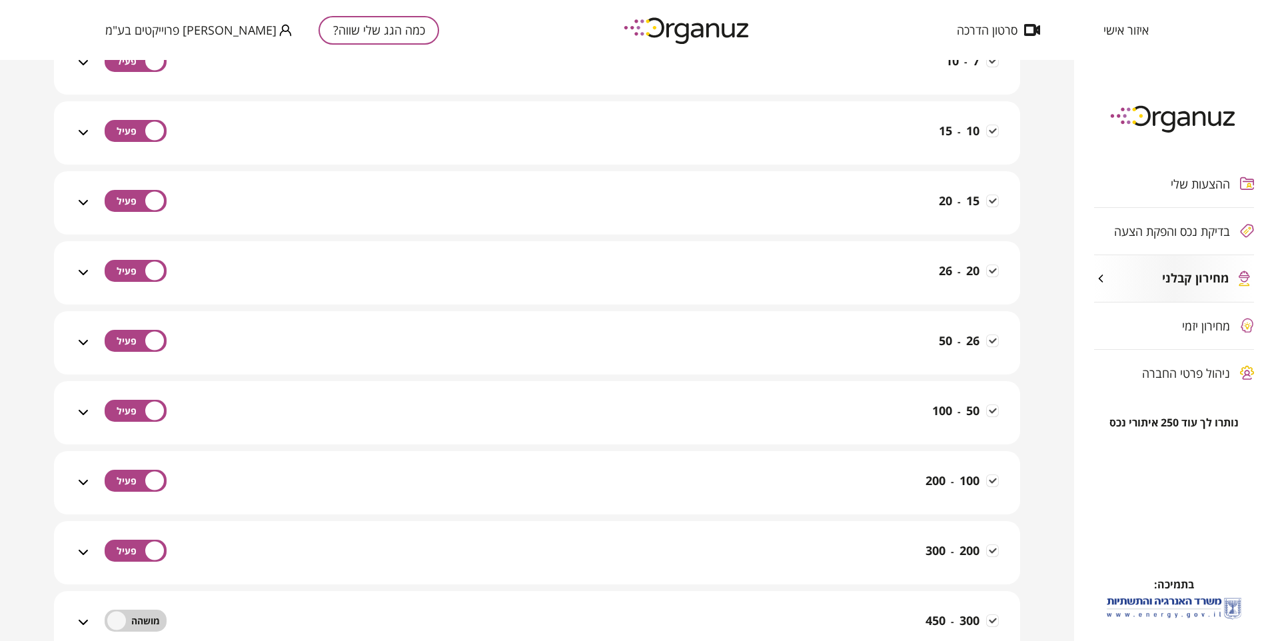
scroll to position [733, 0]
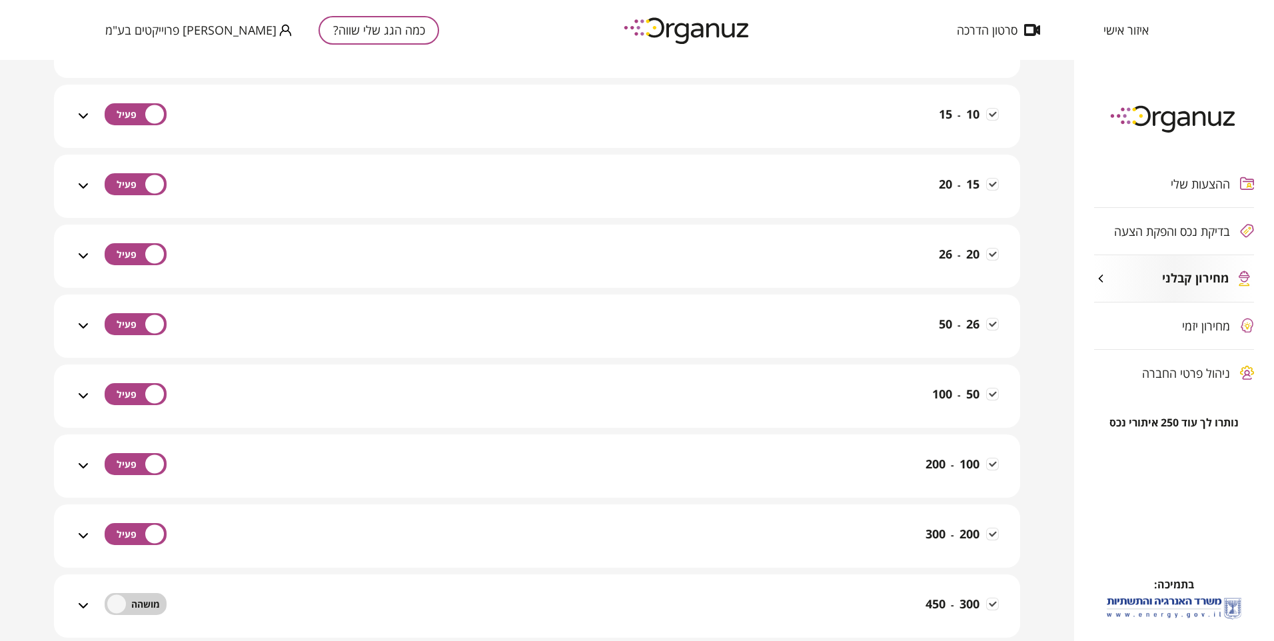
click at [82, 324] on icon at bounding box center [83, 325] width 9 height 5
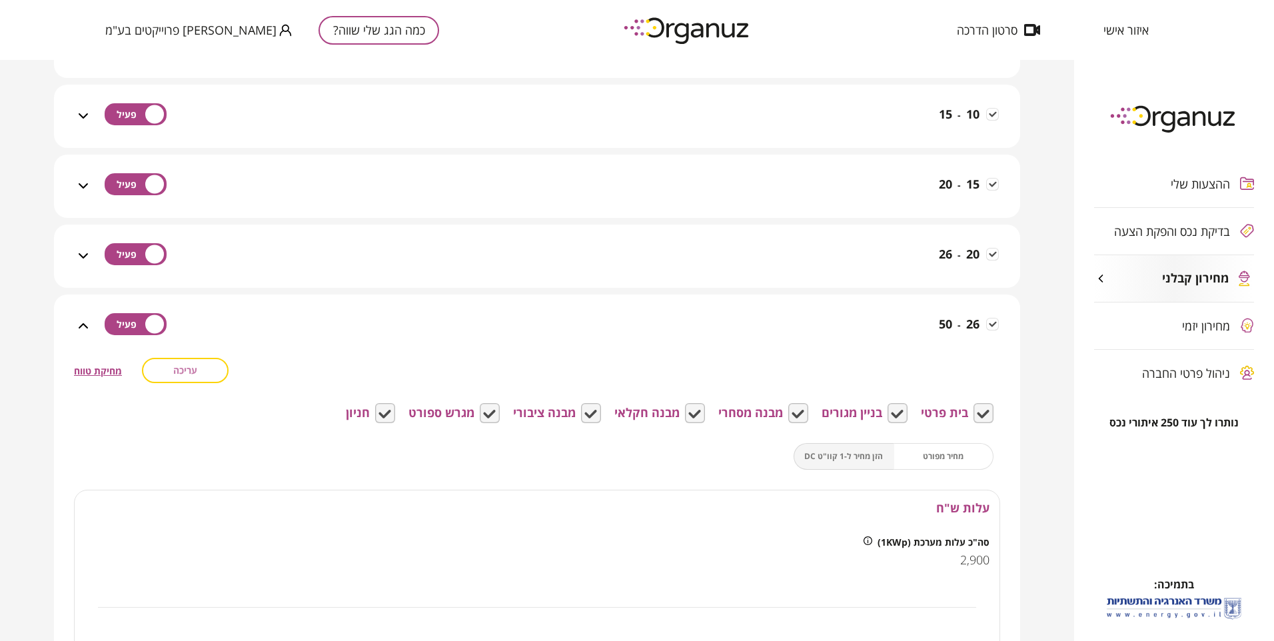
click at [193, 366] on span "עריכה" at bounding box center [185, 369] width 24 height 11
drag, startPoint x: 930, startPoint y: 570, endPoint x: 1063, endPoint y: 546, distance: 134.7
click at [1063, 546] on div "מחירון קבלני - מערכות סולאריות במחירון הקבלני מנהלים את העלויות והרכיבים השונים…" at bounding box center [537, 350] width 1074 height 581
type input "****"
click at [184, 370] on span "שמירה" at bounding box center [185, 369] width 27 height 11
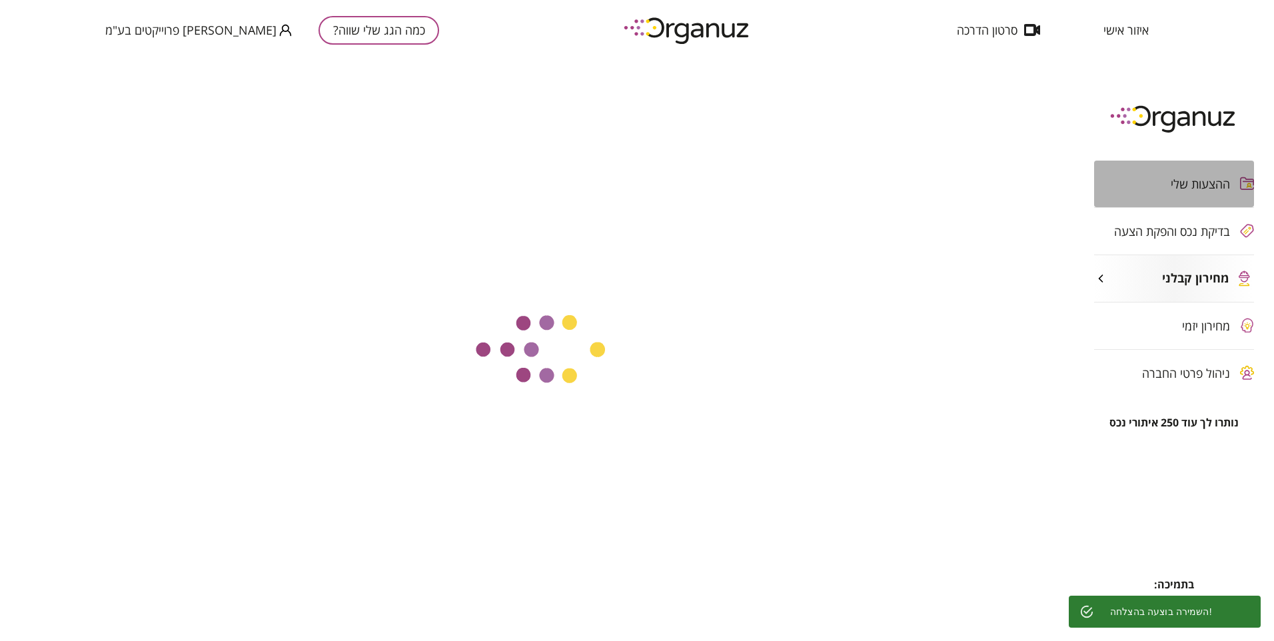
click at [1203, 178] on span "ההצעות שלי" at bounding box center [1200, 183] width 59 height 13
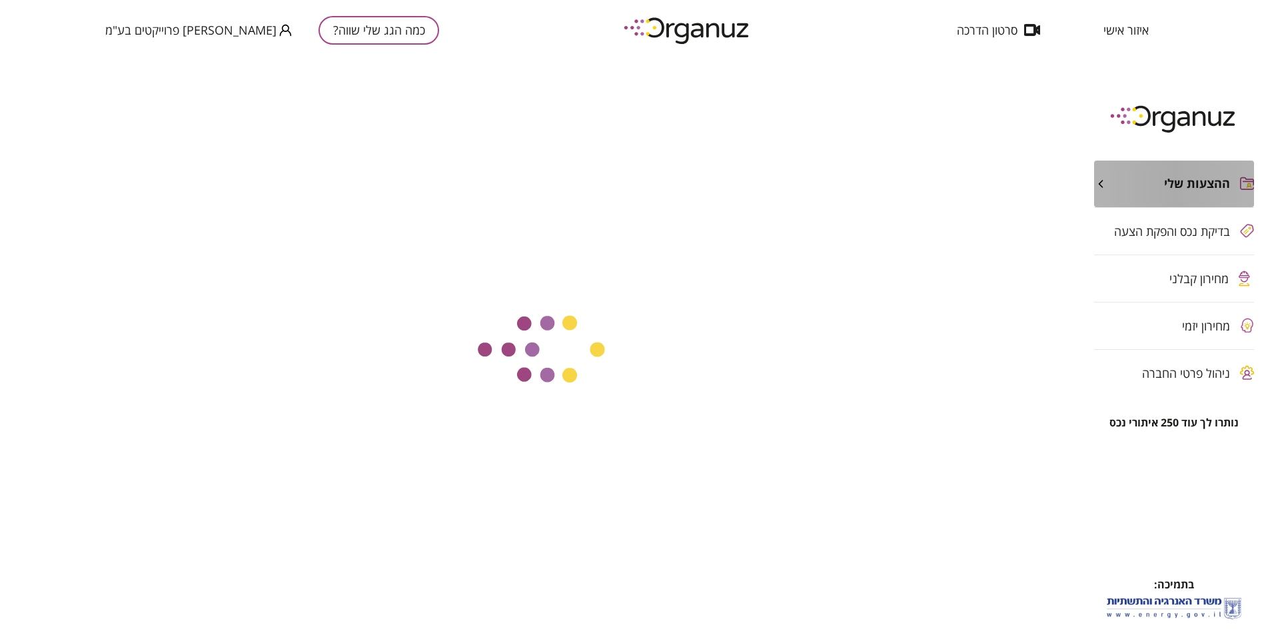
click at [1163, 191] on div "ההצעות שלי" at bounding box center [1174, 184] width 160 height 47
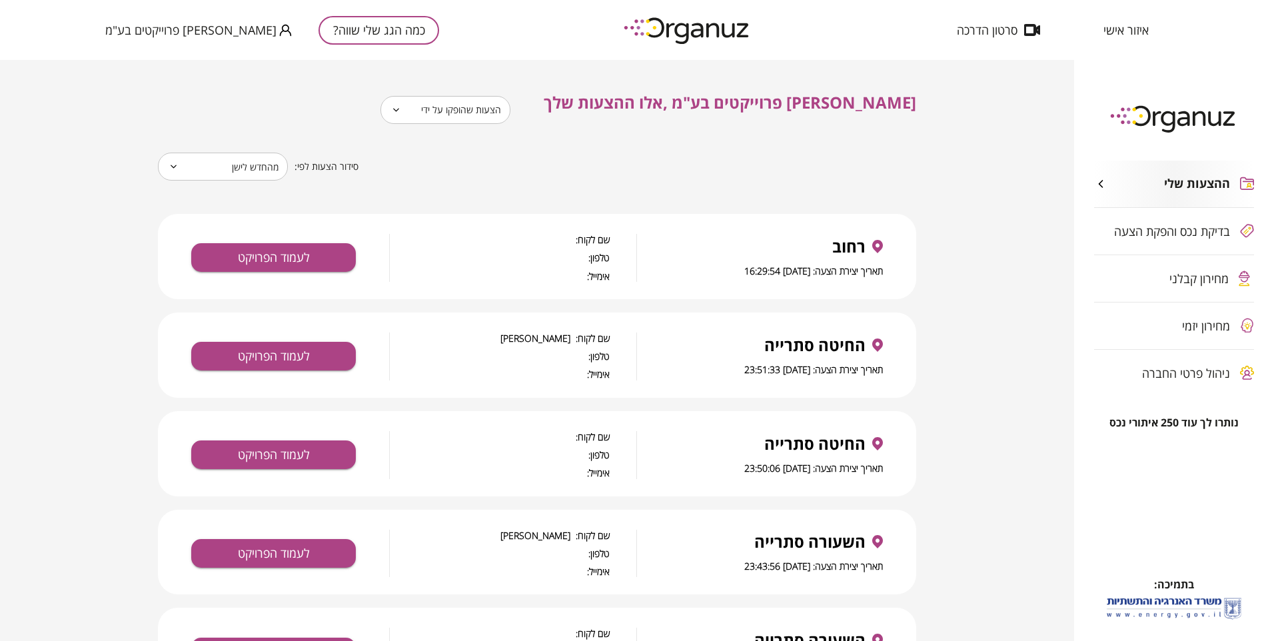
click at [732, 250] on div "רחוב" at bounding box center [774, 246] width 220 height 19
click at [287, 258] on button "לעמוד הפרויקט" at bounding box center [273, 257] width 165 height 29
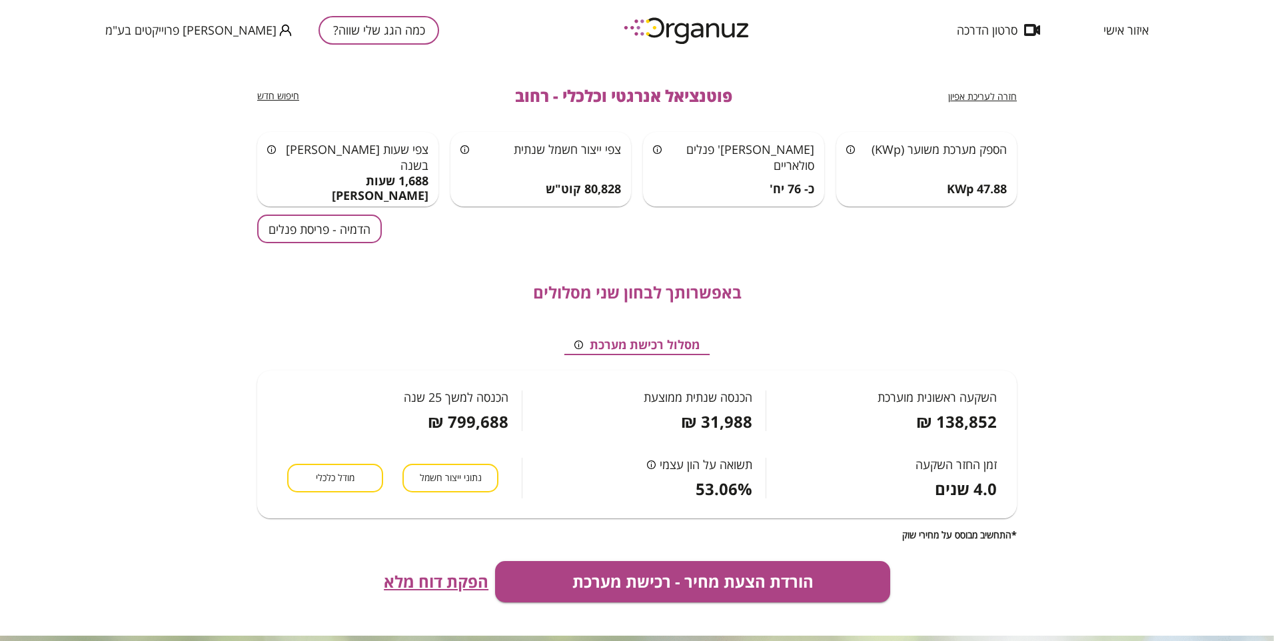
click at [992, 94] on span "חזרה לעריכת אפיון" at bounding box center [982, 96] width 69 height 13
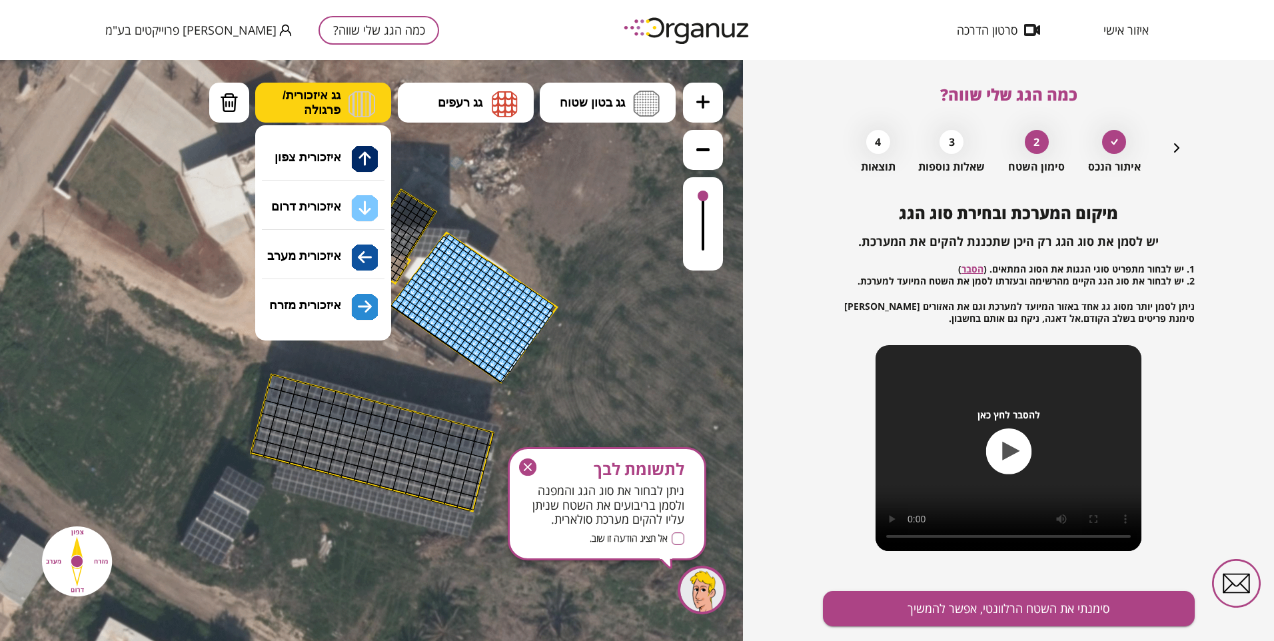
click at [359, 105] on img at bounding box center [361, 104] width 27 height 27
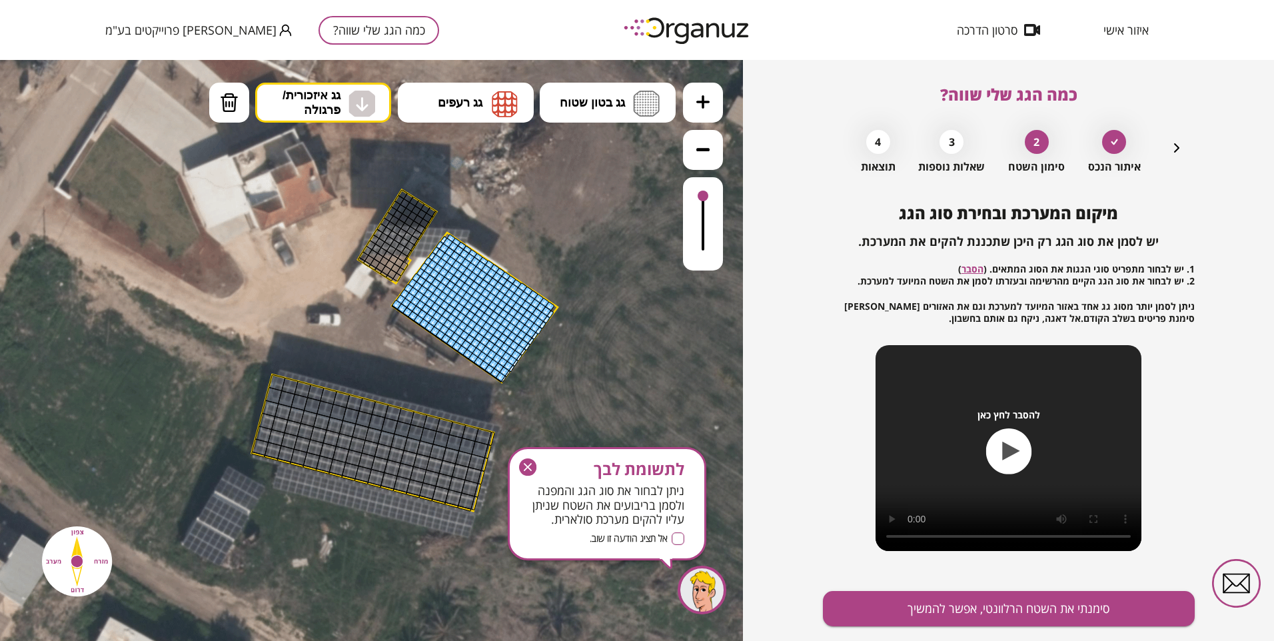
click at [368, 207] on div ".st0 { fill: #FFFFFF; } 10" at bounding box center [371, 350] width 743 height 581
click at [989, 603] on button "סימנתי את השטח הרלוונטי, אפשר להמשיך" at bounding box center [1009, 608] width 372 height 35
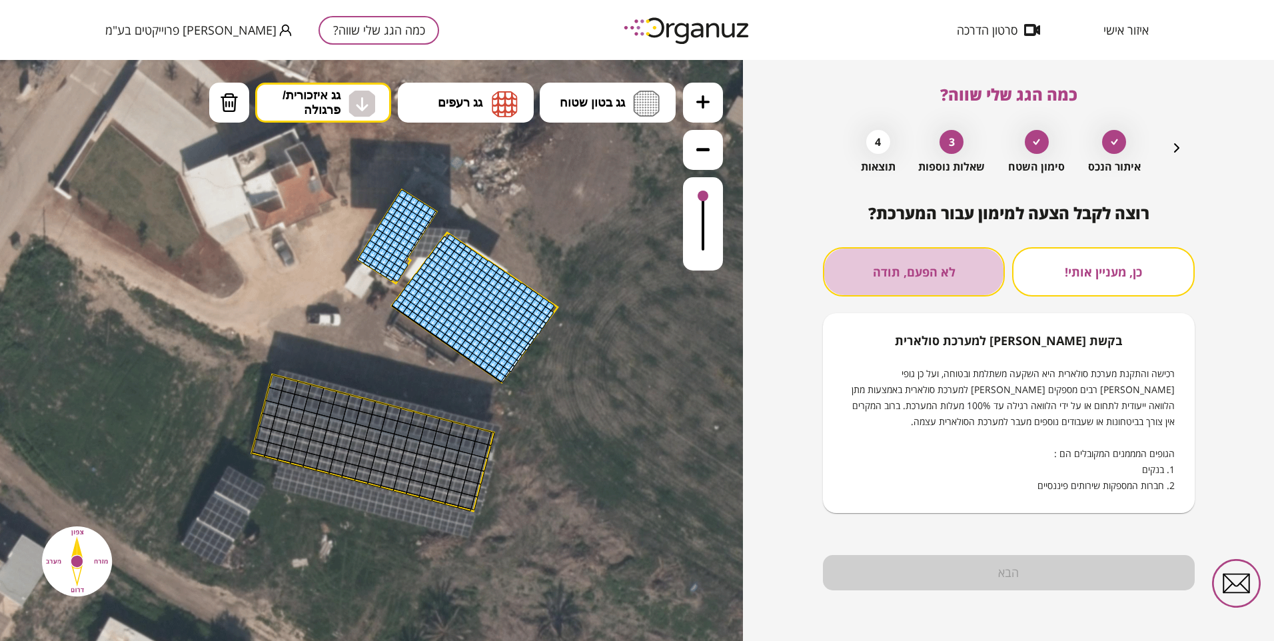
click at [919, 275] on button "לא הפעם, תודה" at bounding box center [914, 271] width 182 height 49
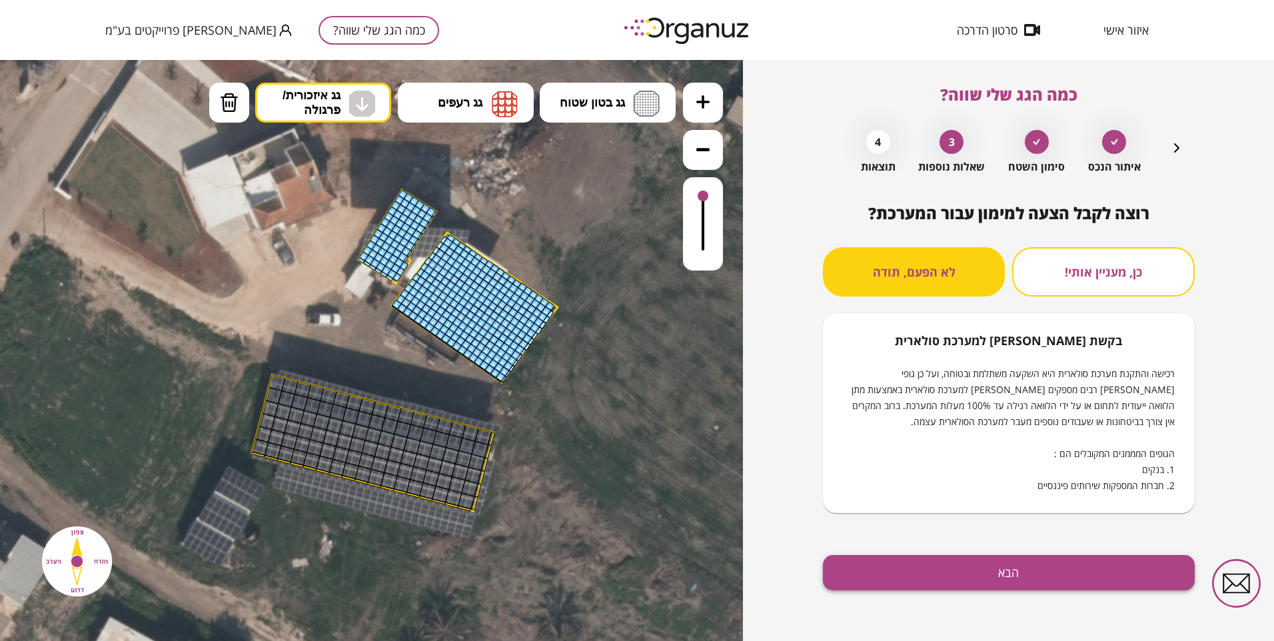
click at [924, 570] on button "הבא" at bounding box center [1009, 572] width 372 height 35
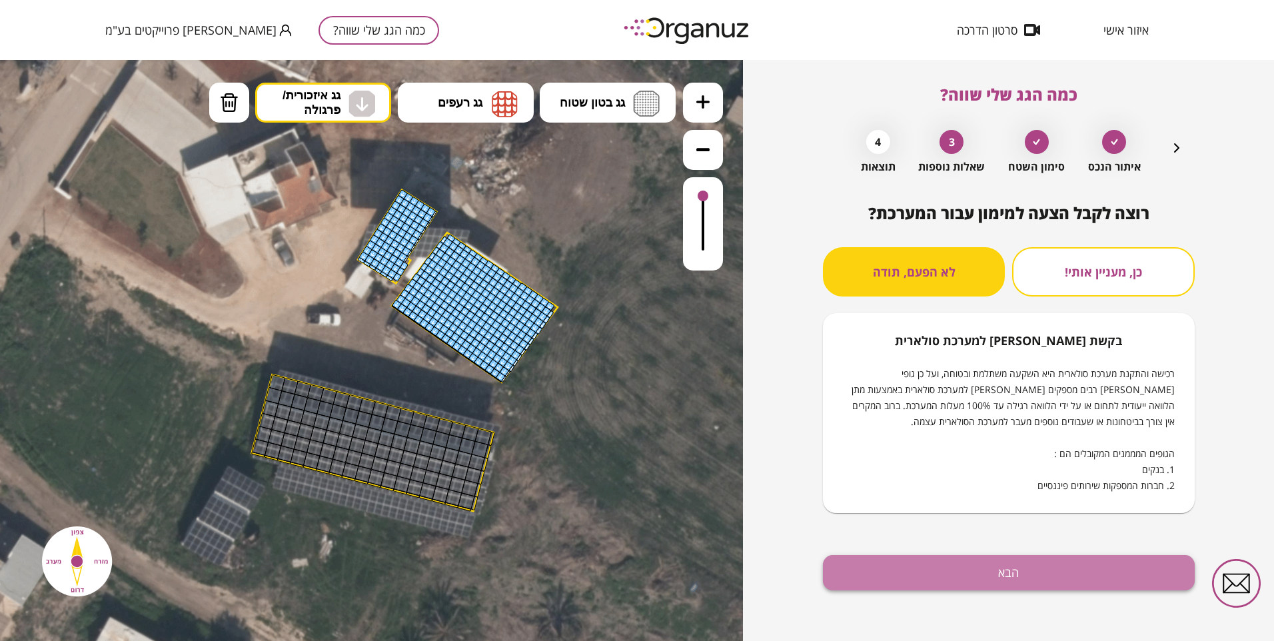
click at [932, 576] on div "כמה הגג שלי שווה? איתור הנכס סימון השטח 3 שאלות נוספות 4 תוצאות רוצה לקבל הצעה …" at bounding box center [637, 350] width 1274 height 581
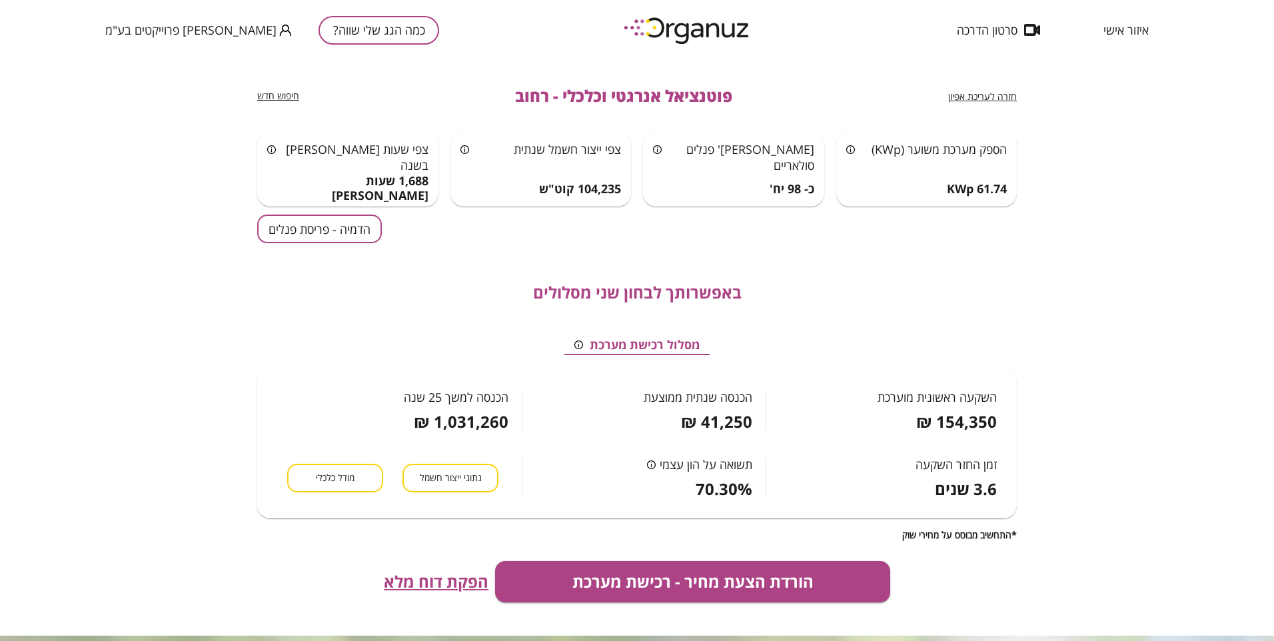
click at [349, 236] on button "הדמיה - פריסת פנלים" at bounding box center [319, 229] width 125 height 29
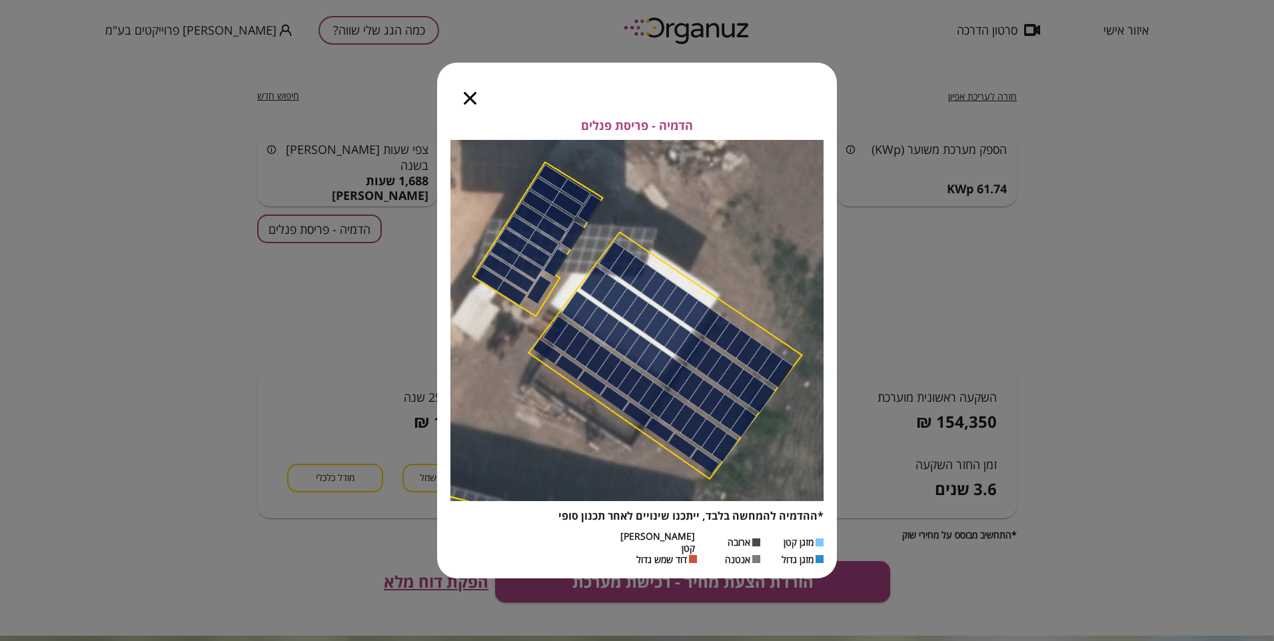
click at [473, 104] on icon "button" at bounding box center [470, 98] width 13 height 13
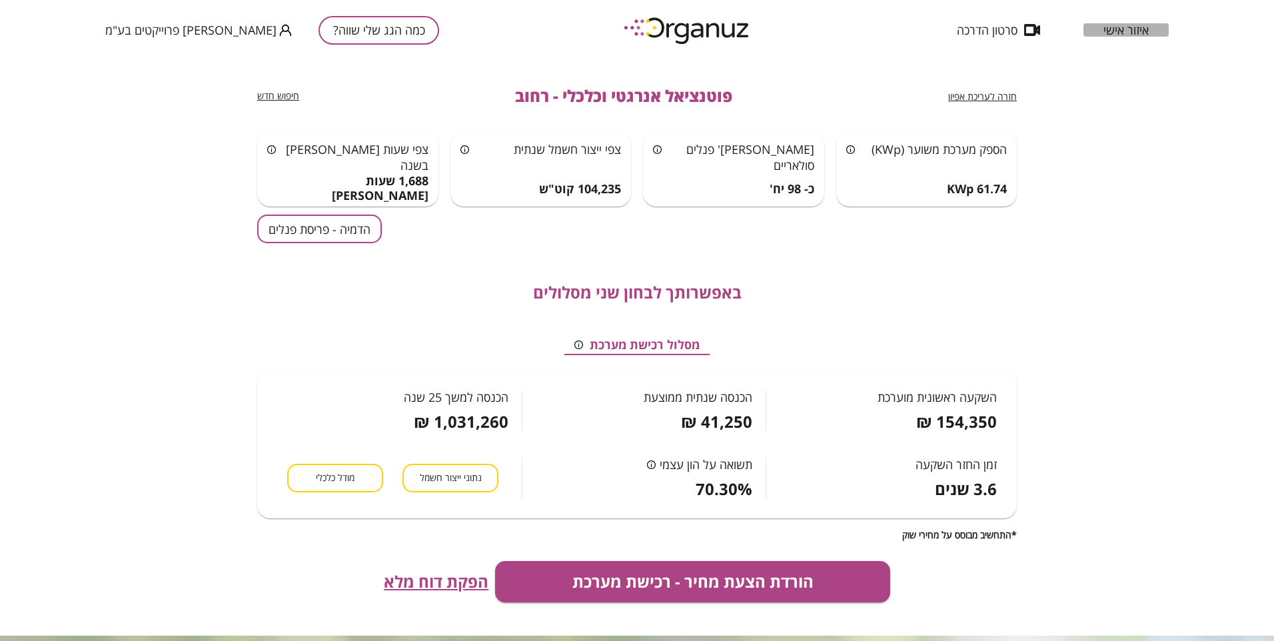
click at [1120, 25] on span "איזור אישי" at bounding box center [1125, 29] width 45 height 13
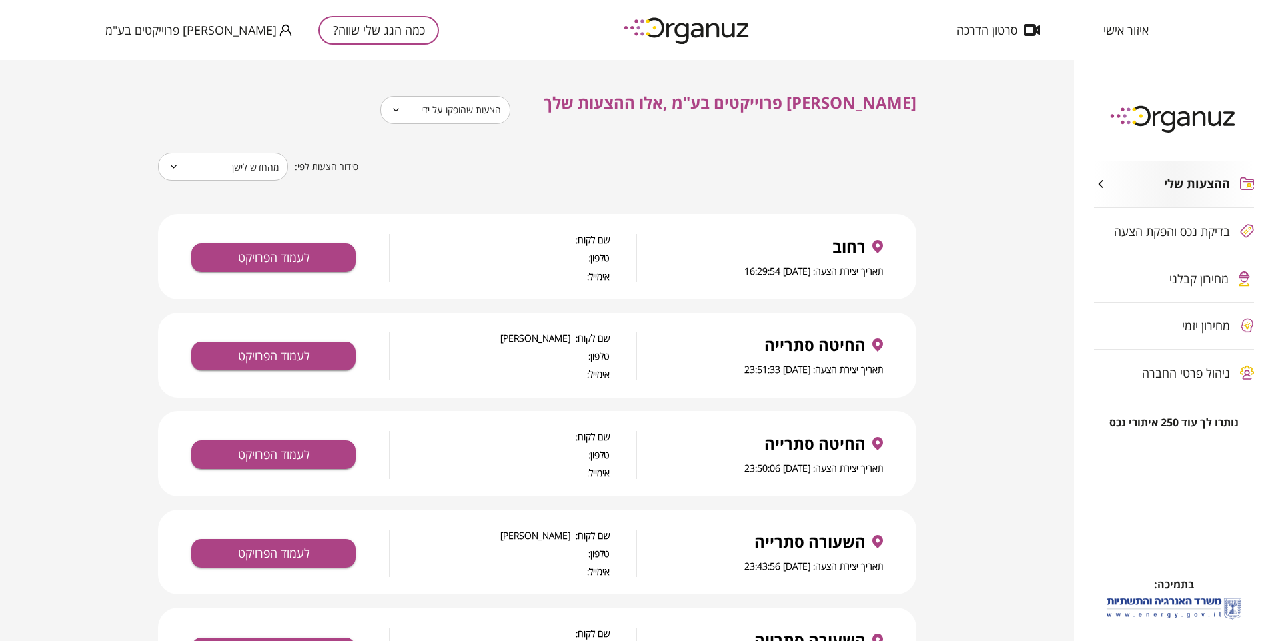
click at [1191, 326] on div "ההצעות שלי בדיקת נכס והפקת הצעה מחירון קבלני מחירון יזמי ניהול פרטי החברה" at bounding box center [1174, 279] width 200 height 276
click at [1192, 321] on div "ההצעות שלי בדיקת נכס והפקת הצעה מחירון קבלני מחירון יזמי ניהול פרטי החברה" at bounding box center [1174, 279] width 200 height 276
click at [1191, 323] on div "ההצעות שלי בדיקת נכס והפקת הצעה מחירון קבלני מחירון יזמי ניהול פרטי החברה" at bounding box center [1174, 279] width 200 height 276
click at [1195, 274] on span "מחירון קבלני" at bounding box center [1198, 278] width 59 height 13
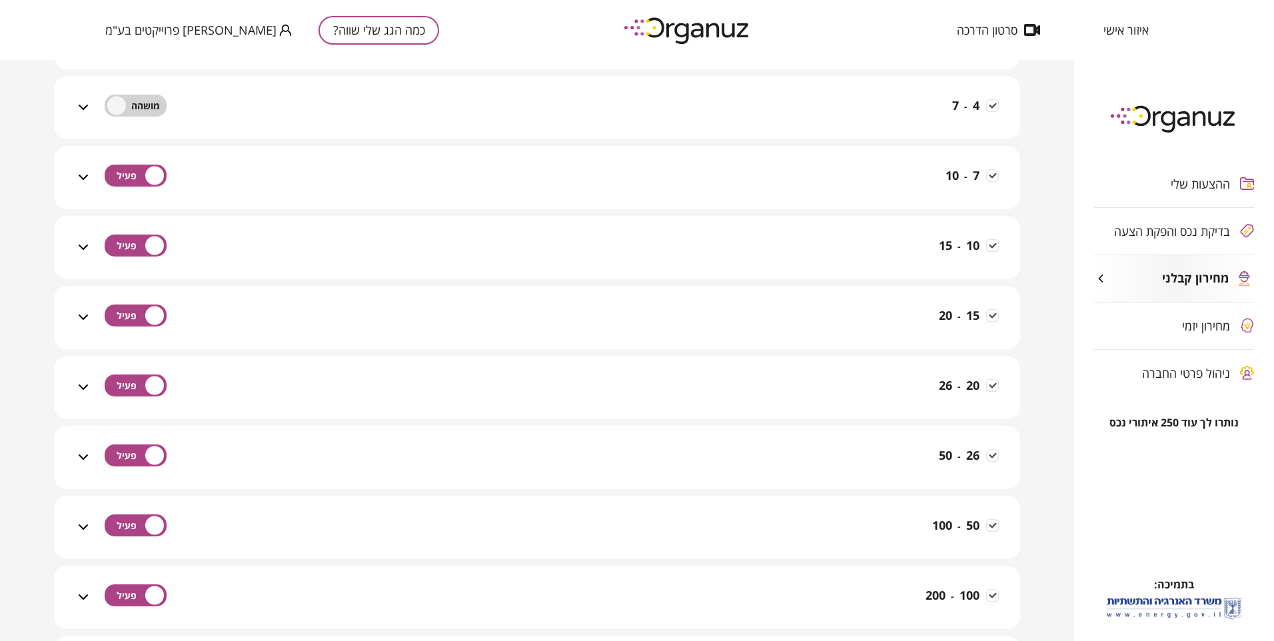
scroll to position [666, 0]
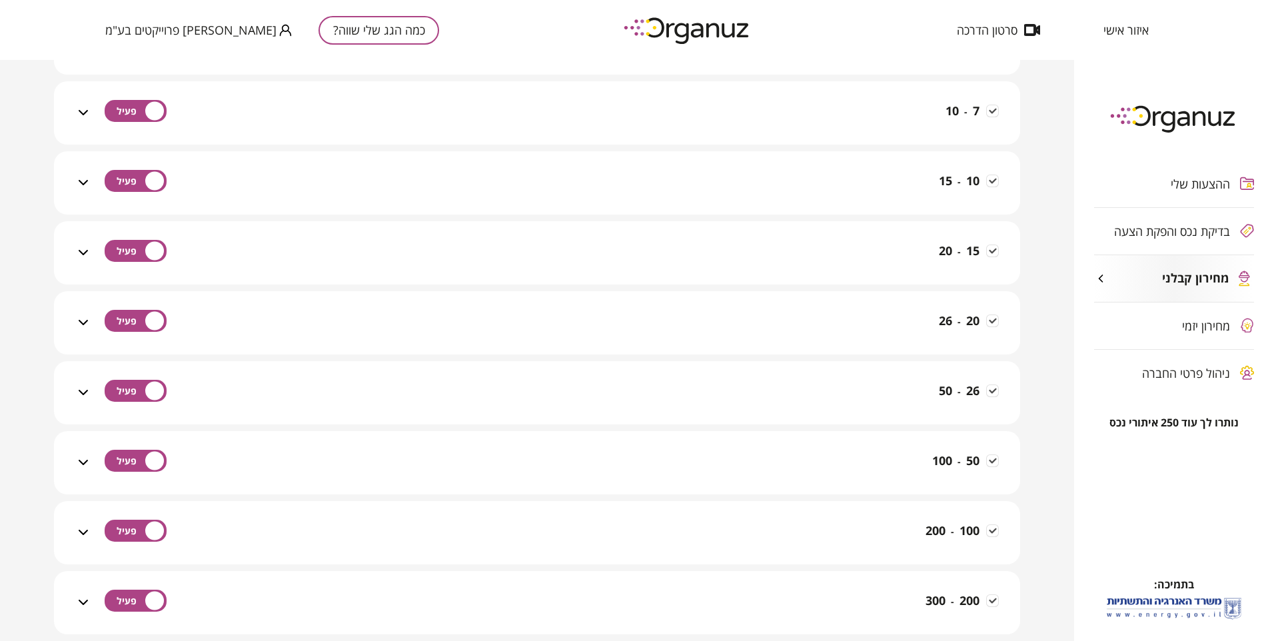
click at [85, 462] on icon at bounding box center [83, 462] width 16 height 16
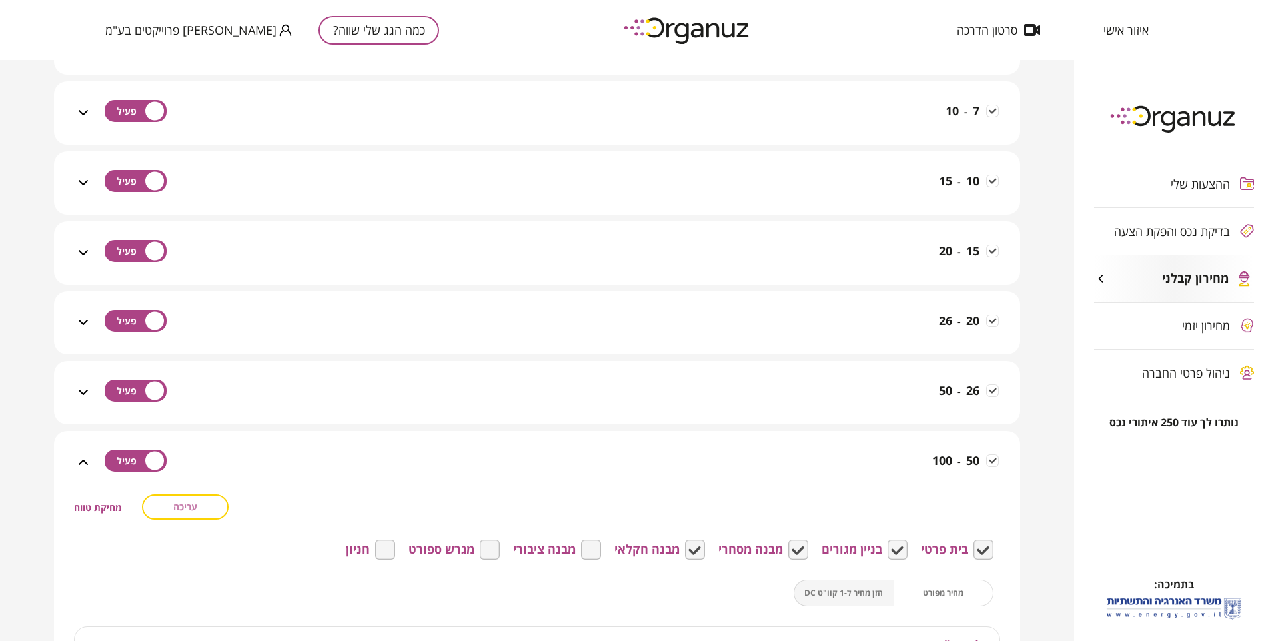
click at [188, 506] on span "עריכה" at bounding box center [185, 506] width 24 height 11
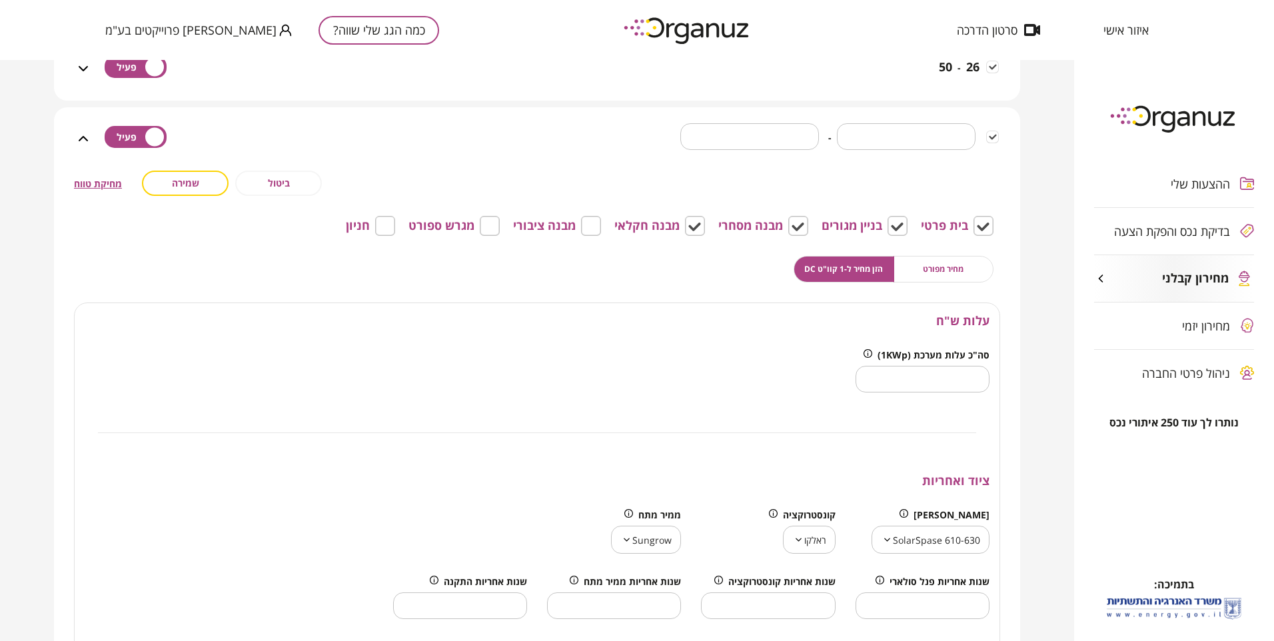
scroll to position [999, 0]
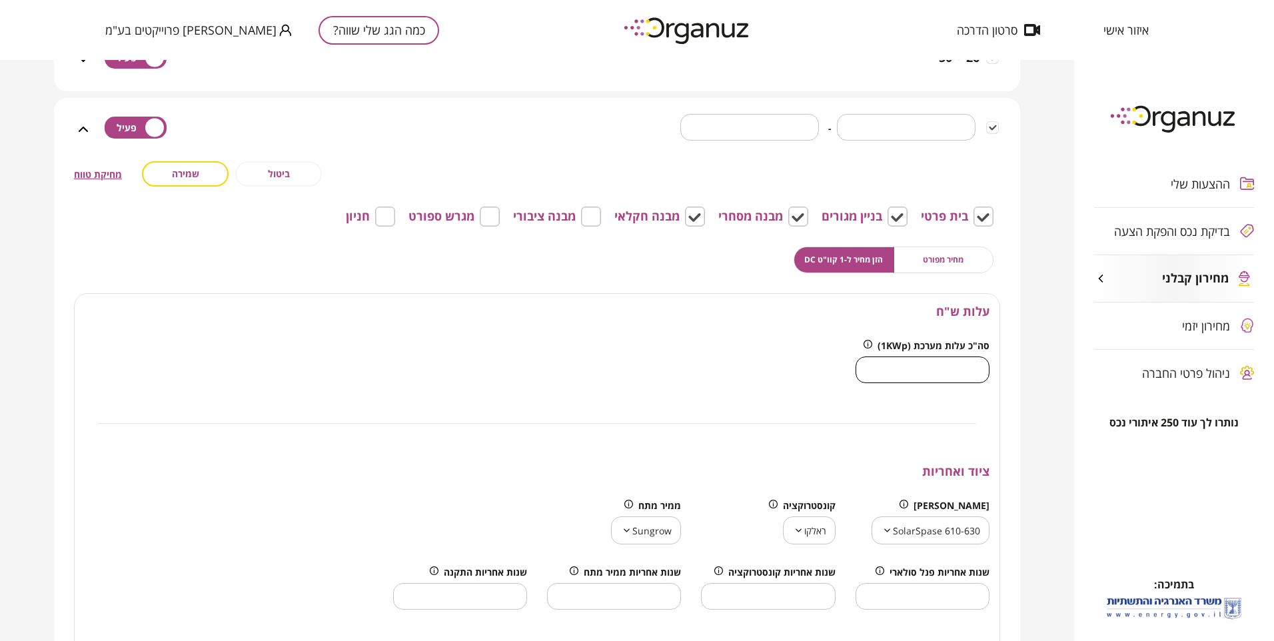
drag, startPoint x: 941, startPoint y: 368, endPoint x: 1019, endPoint y: 382, distance: 79.1
click at [1018, 382] on div "**********" at bounding box center [537, 474] width 966 height 753
type input "****"
click at [194, 168] on span "שמירה" at bounding box center [185, 173] width 27 height 11
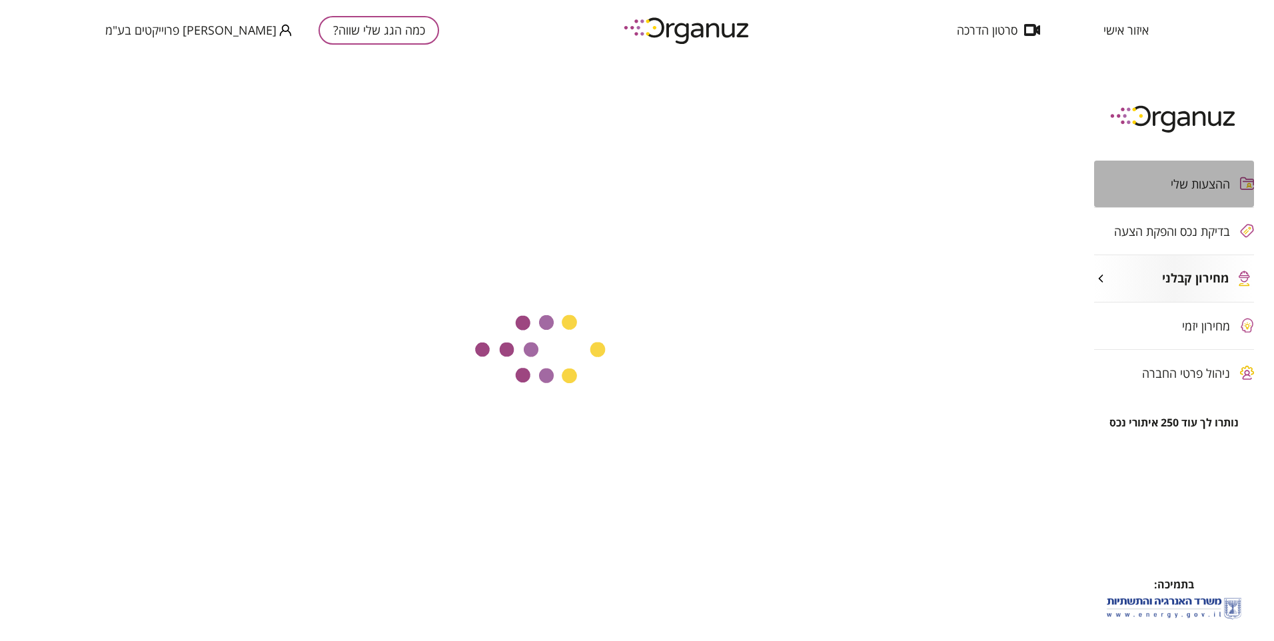
click at [1181, 181] on span "ההצעות שלי" at bounding box center [1200, 183] width 59 height 13
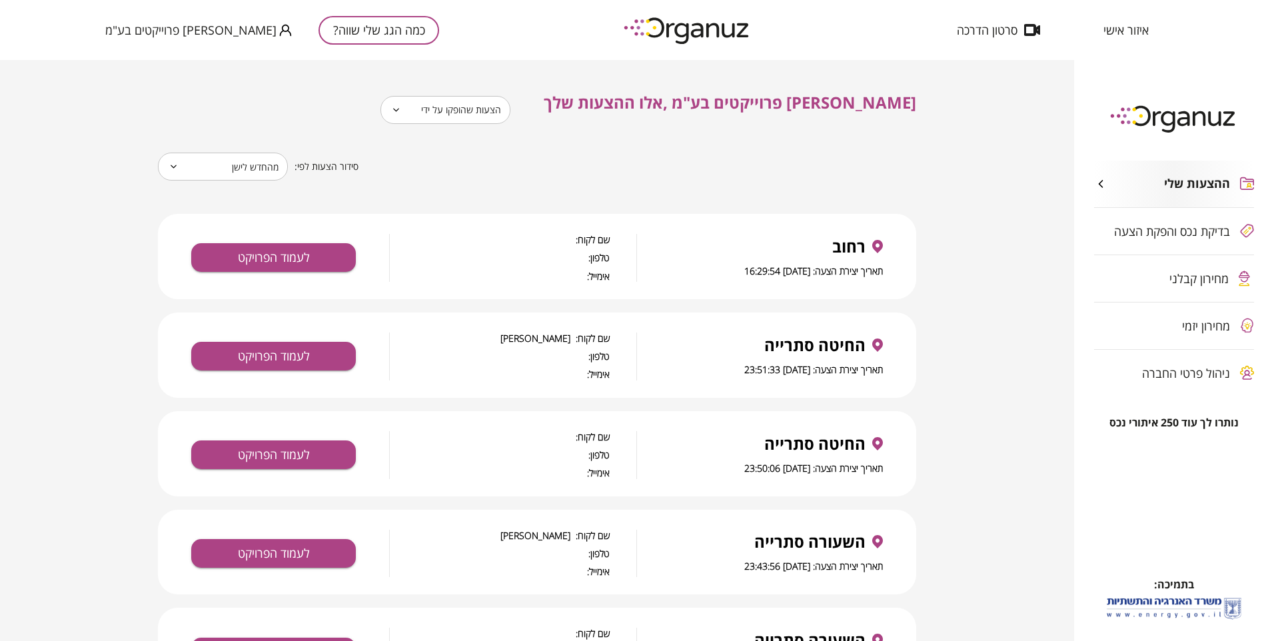
click at [1181, 181] on span "ההצעות שלי" at bounding box center [1197, 184] width 66 height 15
click at [254, 251] on button "לעמוד הפרויקט" at bounding box center [273, 257] width 165 height 29
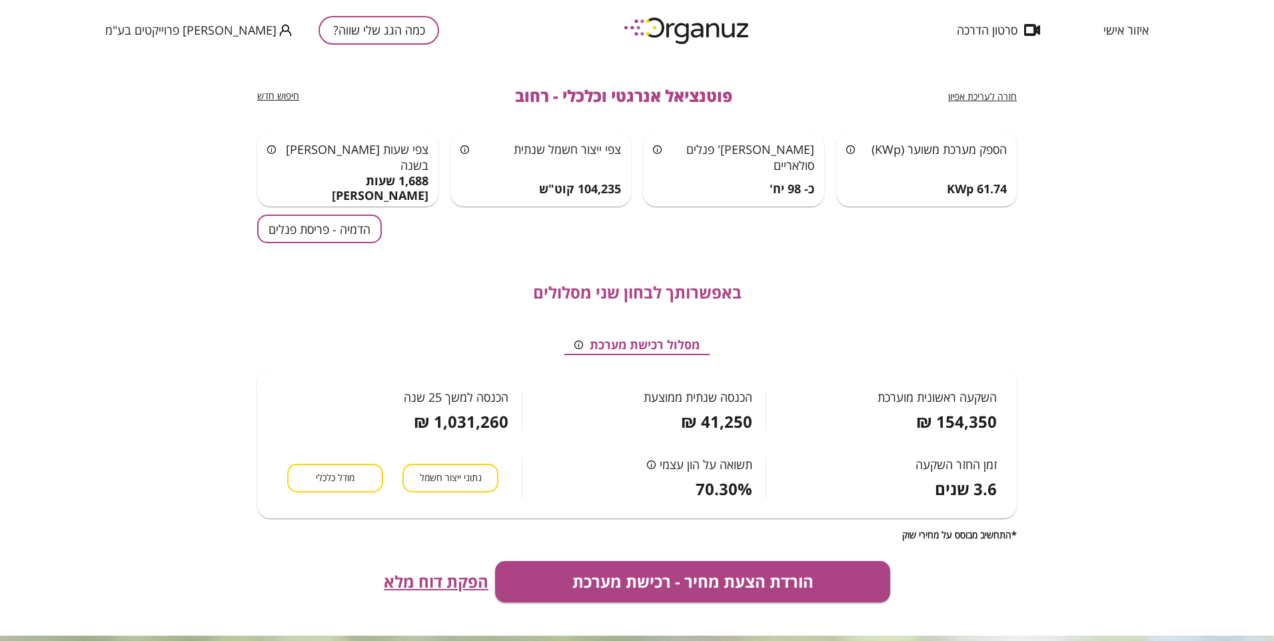
click at [974, 94] on span "חזרה לעריכת אפיון" at bounding box center [982, 96] width 69 height 13
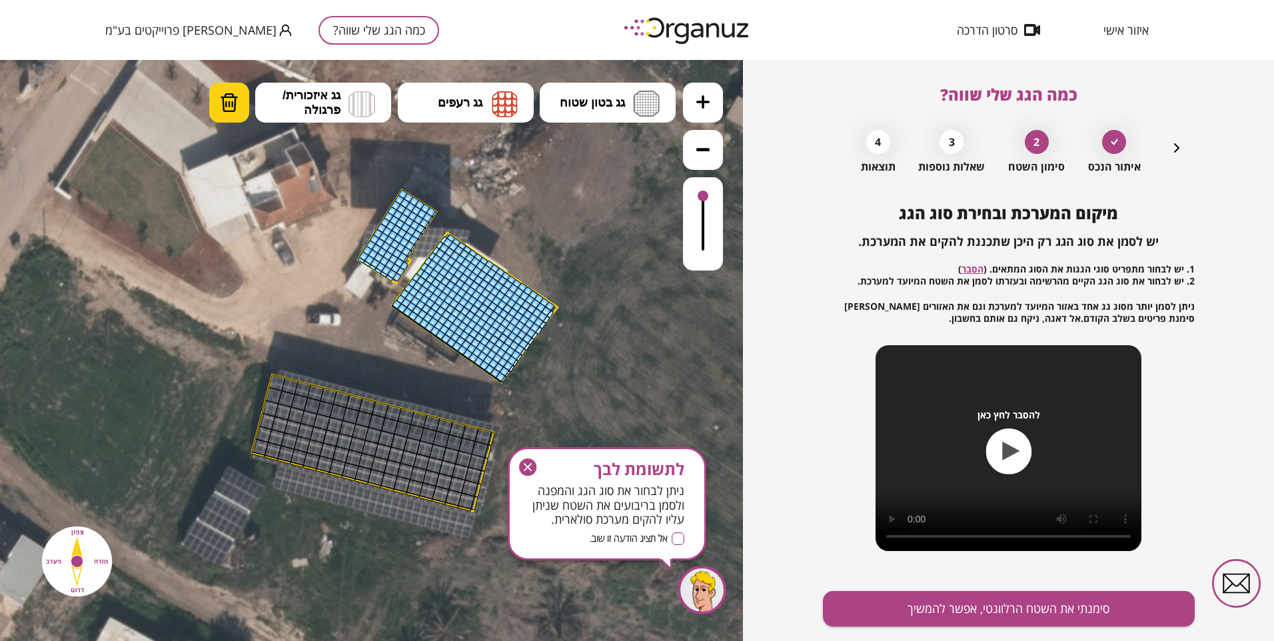
click at [228, 108] on img at bounding box center [229, 103] width 19 height 20
click at [405, 267] on div at bounding box center [404, 265] width 9 height 9
click at [401, 273] on div at bounding box center [400, 271] width 9 height 9
click at [398, 279] on div at bounding box center [396, 277] width 9 height 9
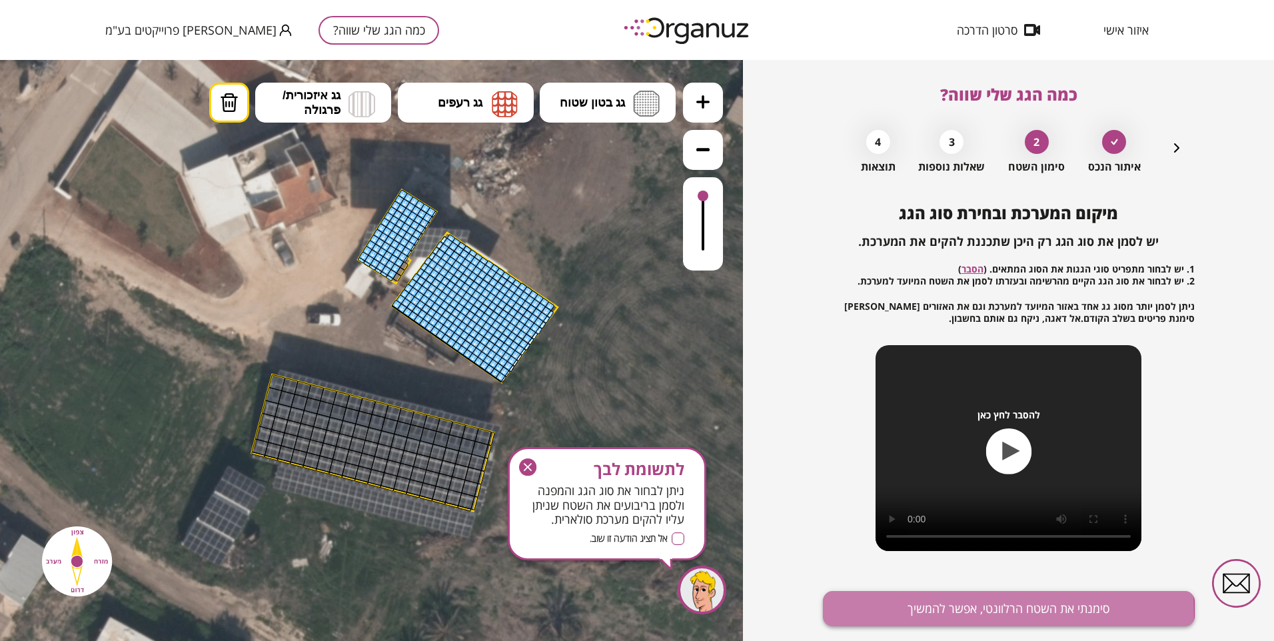
click at [871, 614] on button "סימנתי את השטח הרלוונטי, אפשר להמשיך" at bounding box center [1009, 608] width 372 height 35
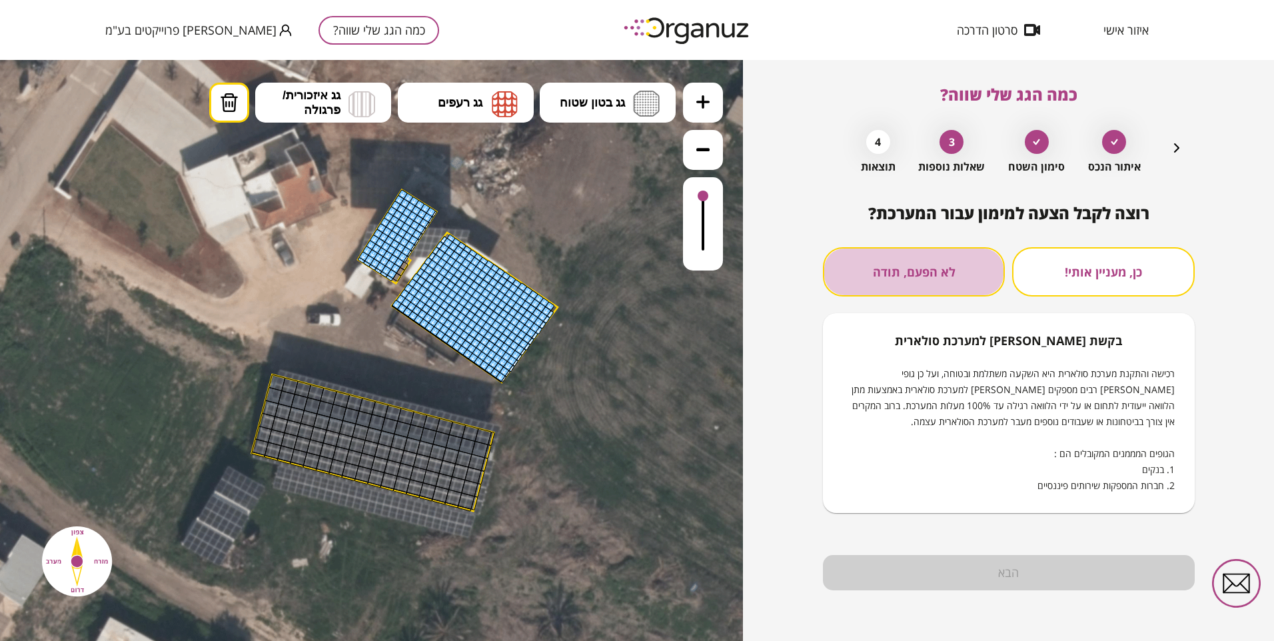
click at [962, 275] on button "לא הפעם, תודה" at bounding box center [914, 271] width 182 height 49
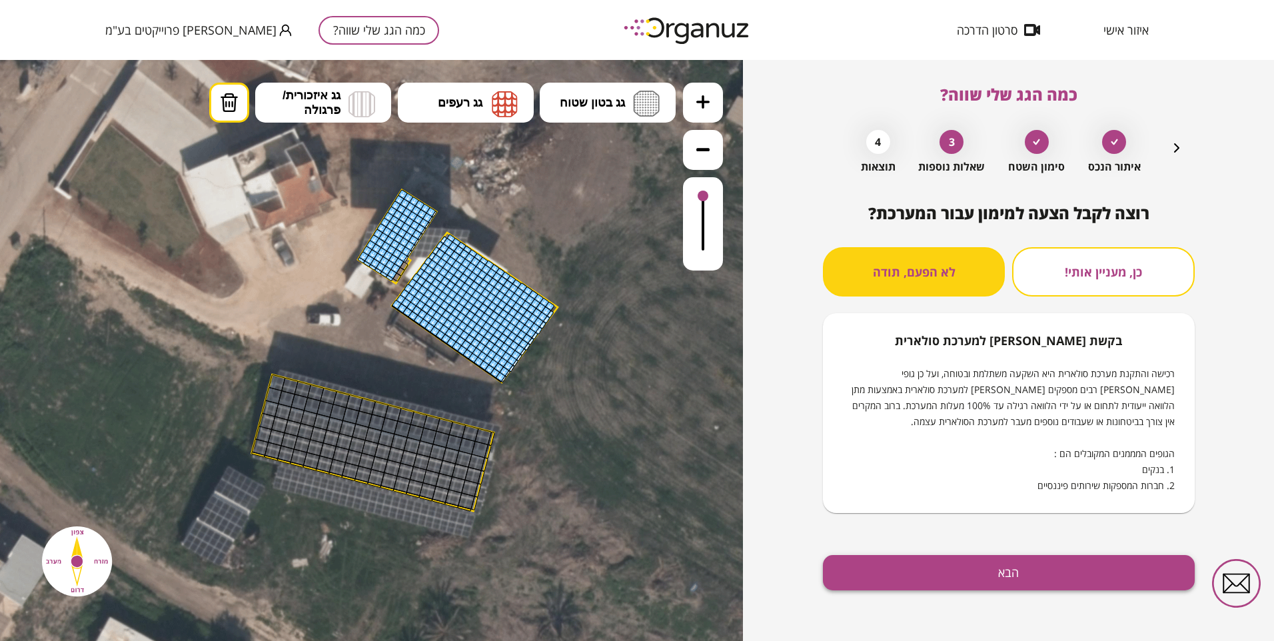
click at [925, 582] on button "הבא" at bounding box center [1009, 572] width 372 height 35
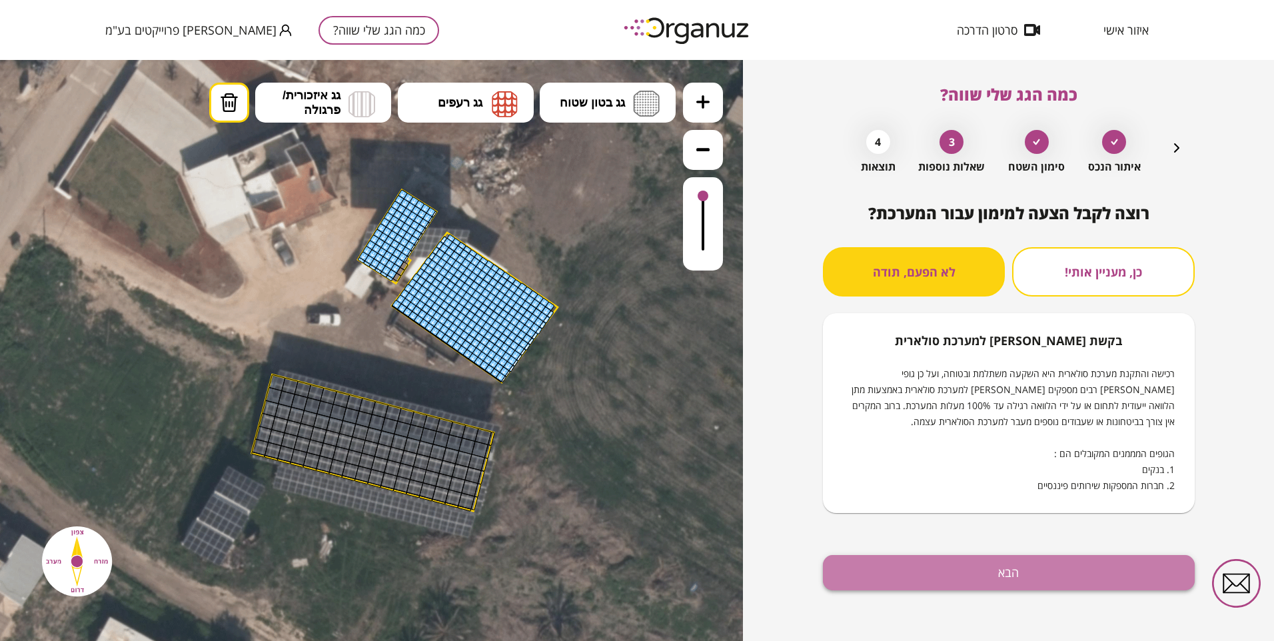
click at [952, 572] on button "הבא" at bounding box center [1009, 572] width 372 height 35
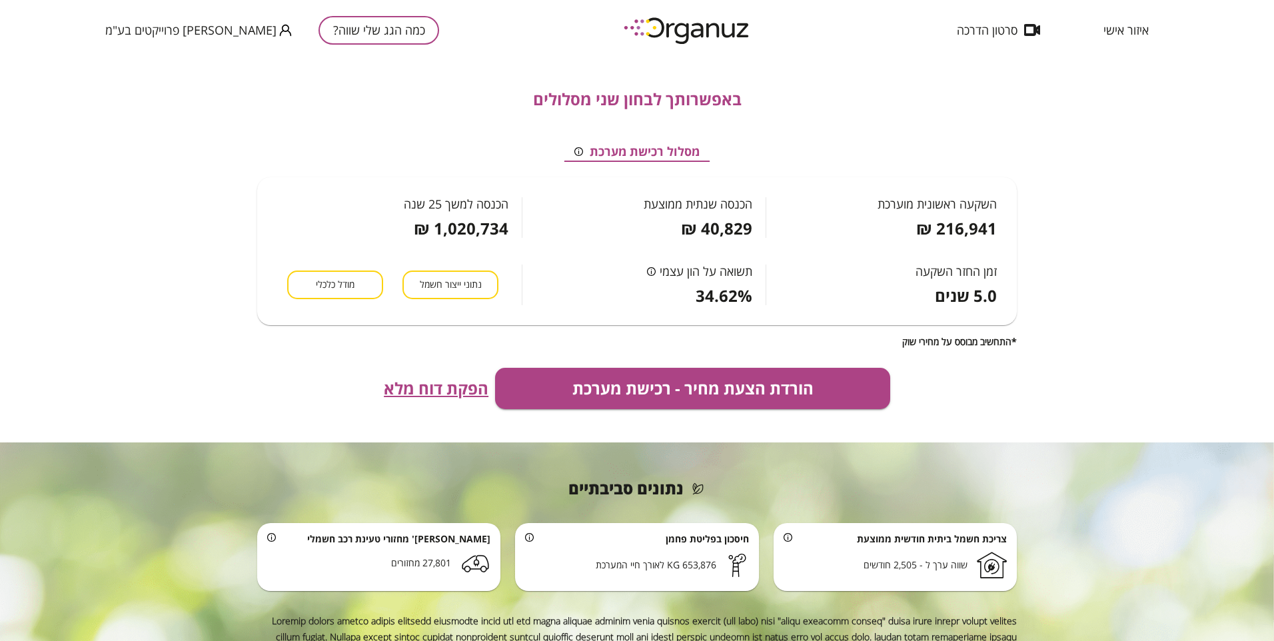
scroll to position [200, 0]
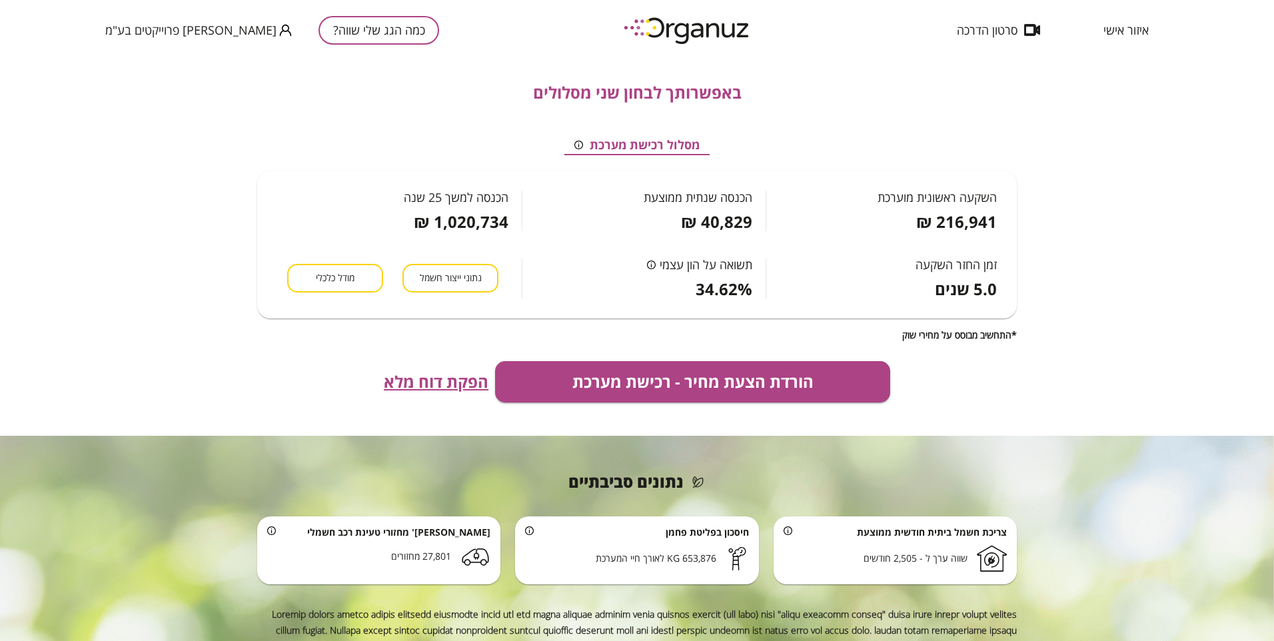
click at [467, 381] on span "הפקת דוח מלא" at bounding box center [436, 381] width 105 height 19
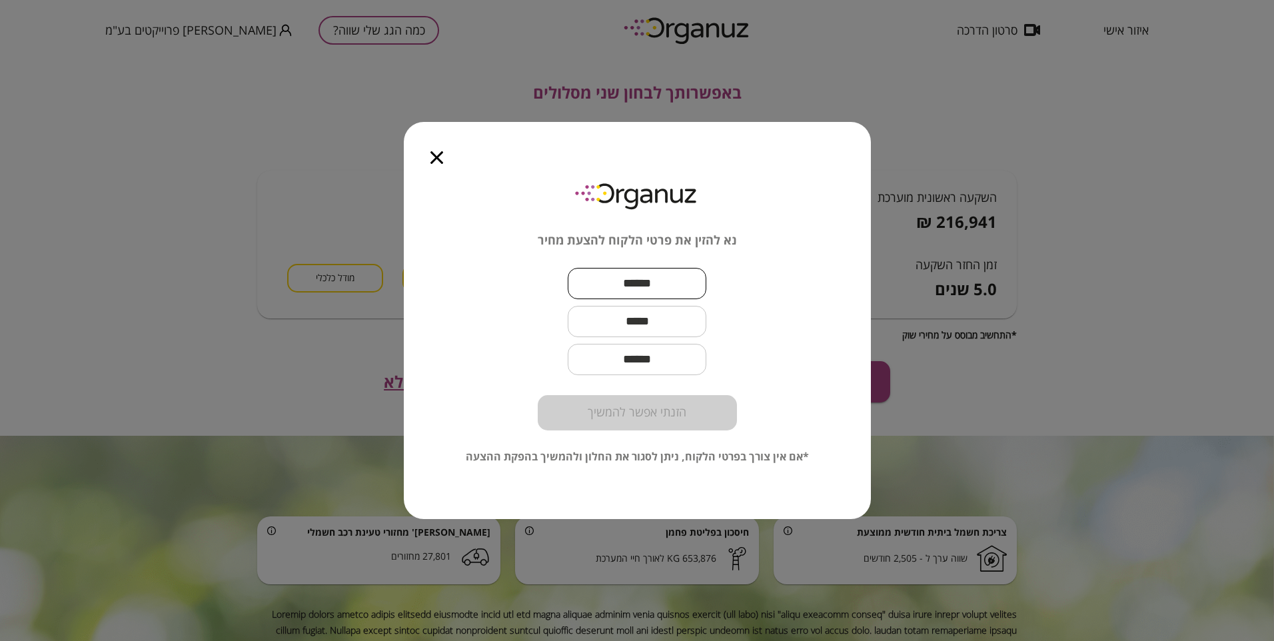
click at [650, 292] on input "text" at bounding box center [637, 283] width 139 height 39
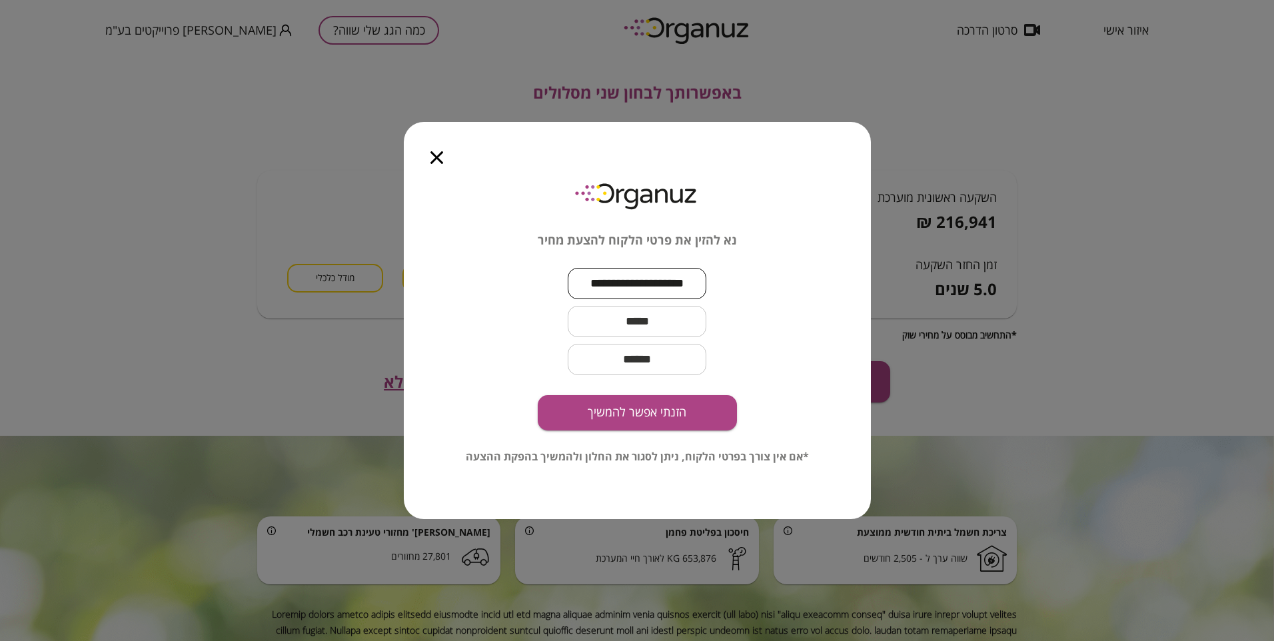
type input "**********"
click at [646, 326] on input "text" at bounding box center [637, 321] width 139 height 39
type input "**********"
click at [636, 415] on button "הזנתי אפשר להמשיך" at bounding box center [637, 412] width 199 height 35
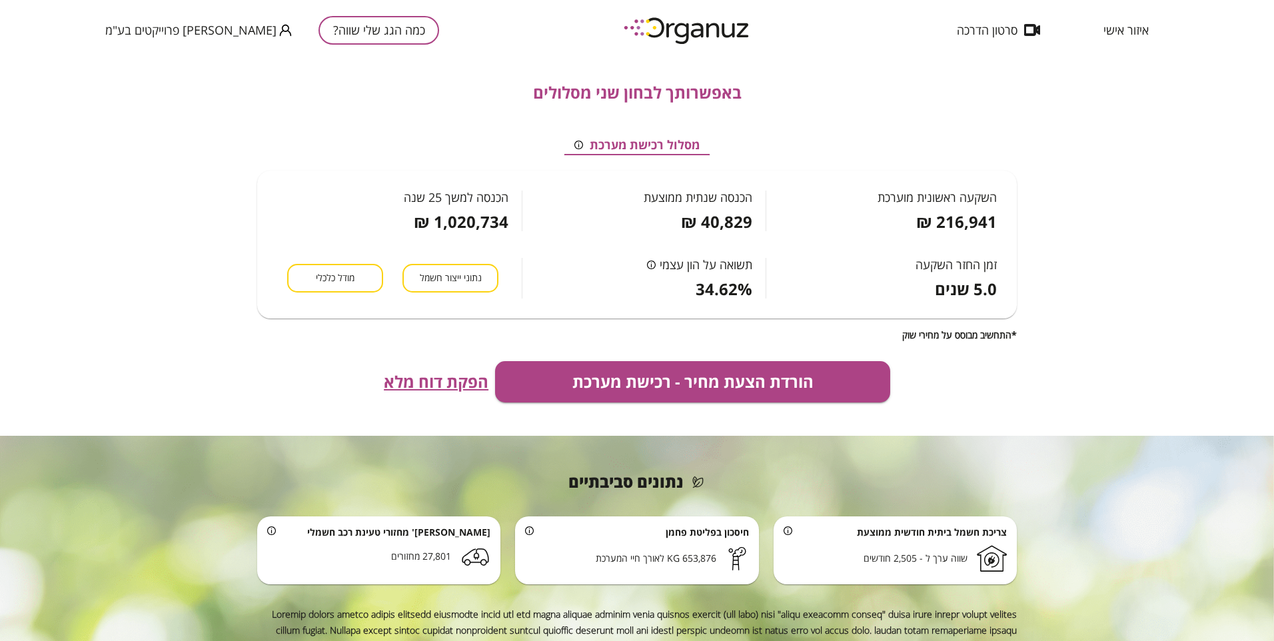
scroll to position [0, 0]
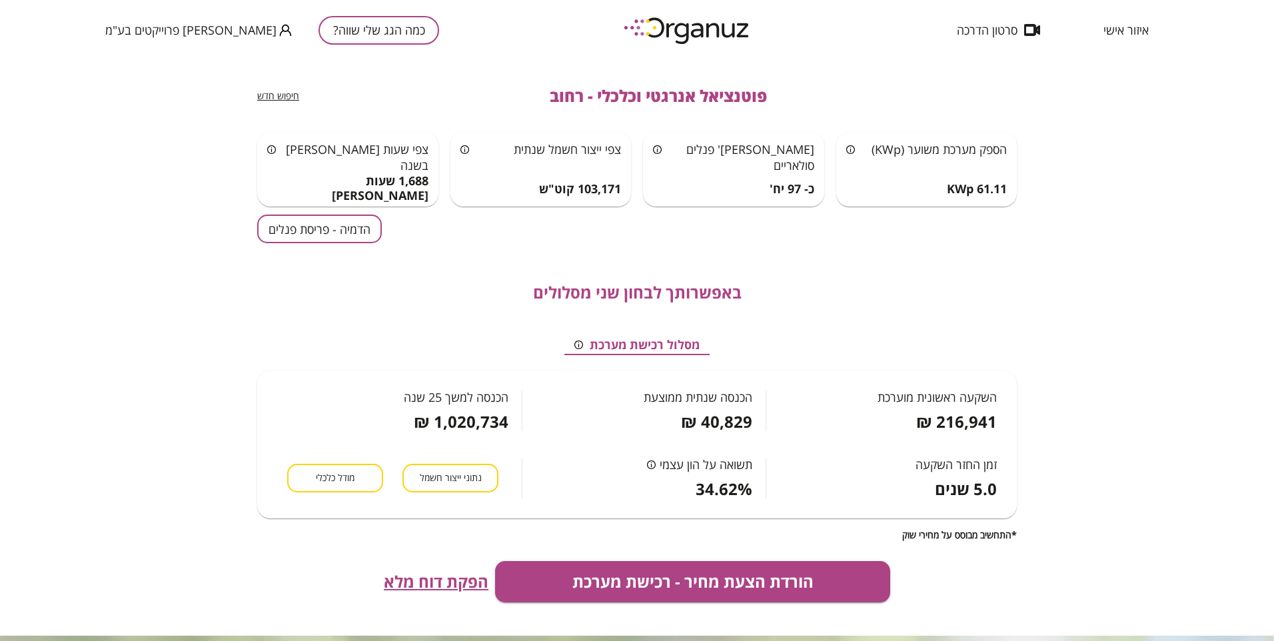
click at [1126, 27] on span "איזור אישי" at bounding box center [1125, 29] width 45 height 13
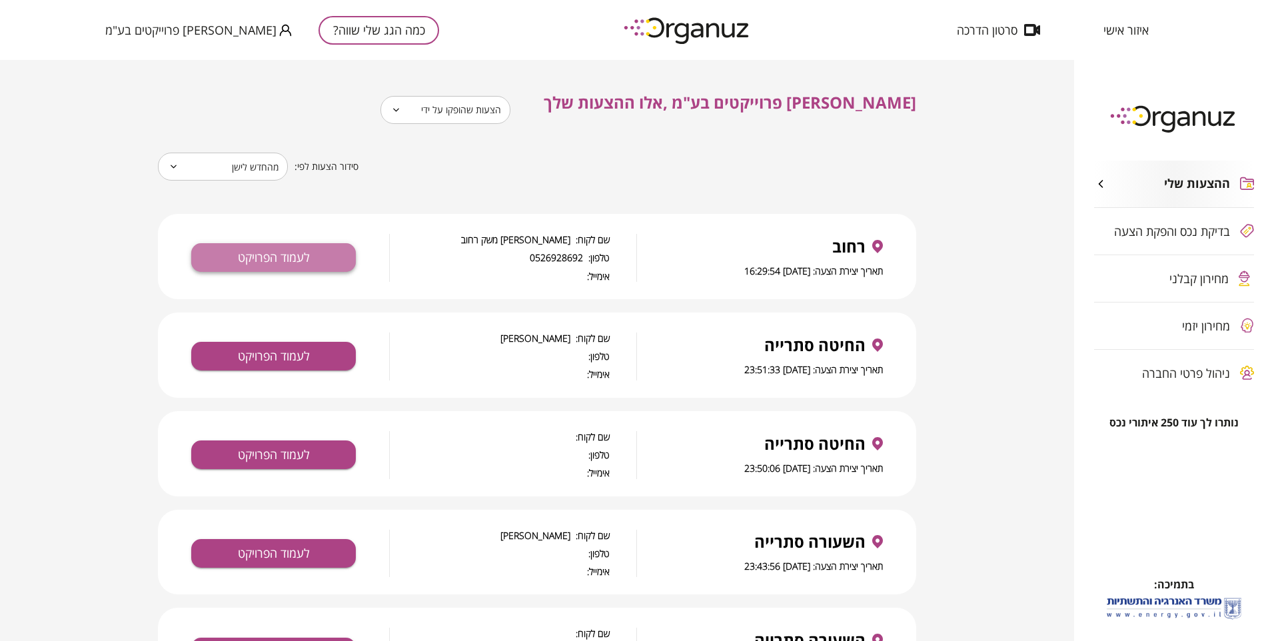
click at [258, 253] on button "לעמוד הפרויקט" at bounding box center [273, 257] width 165 height 29
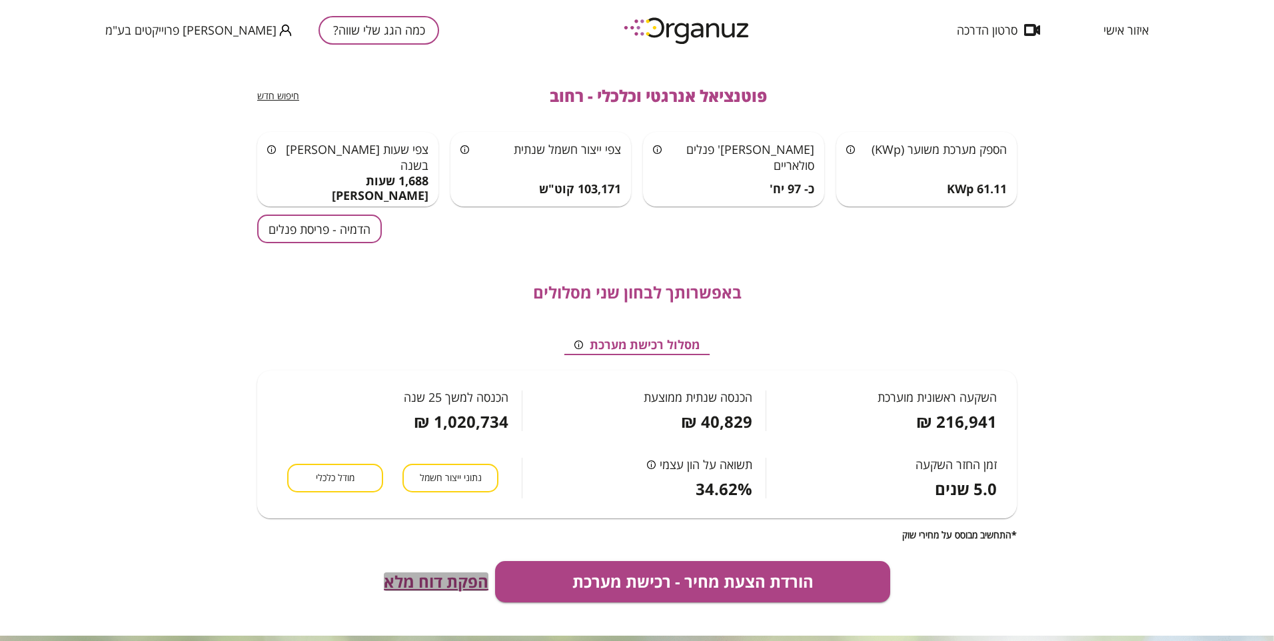
click at [428, 580] on span "הפקת דוח מלא" at bounding box center [436, 581] width 105 height 19
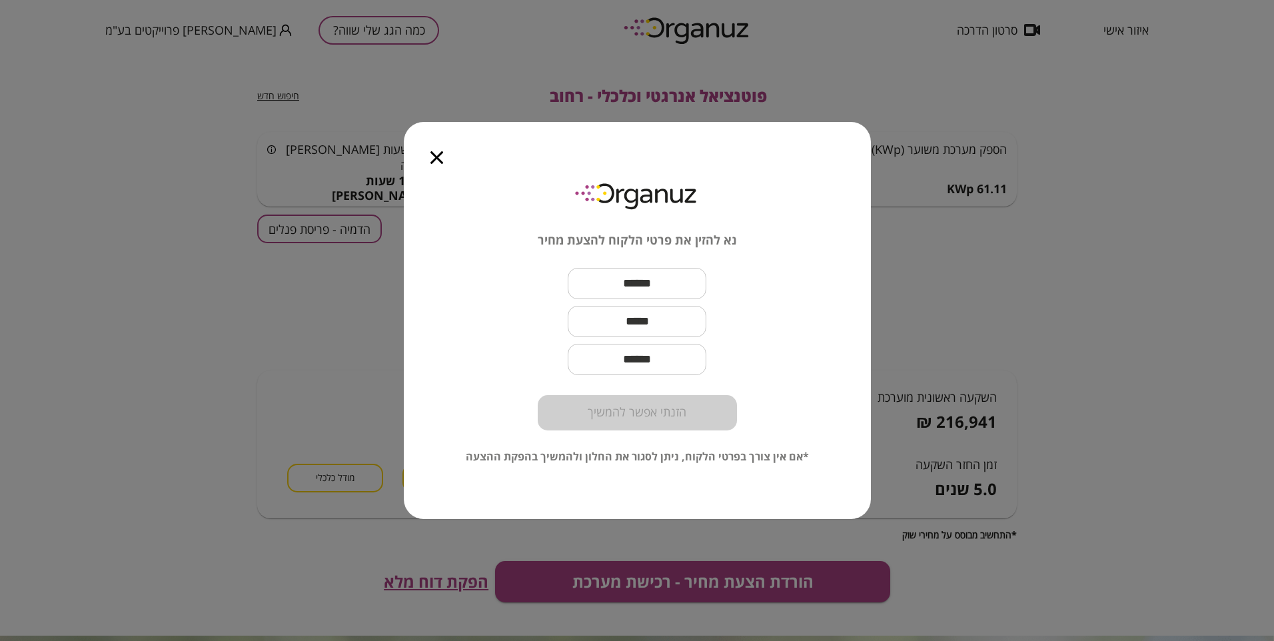
click at [656, 286] on input "text" at bounding box center [637, 283] width 139 height 39
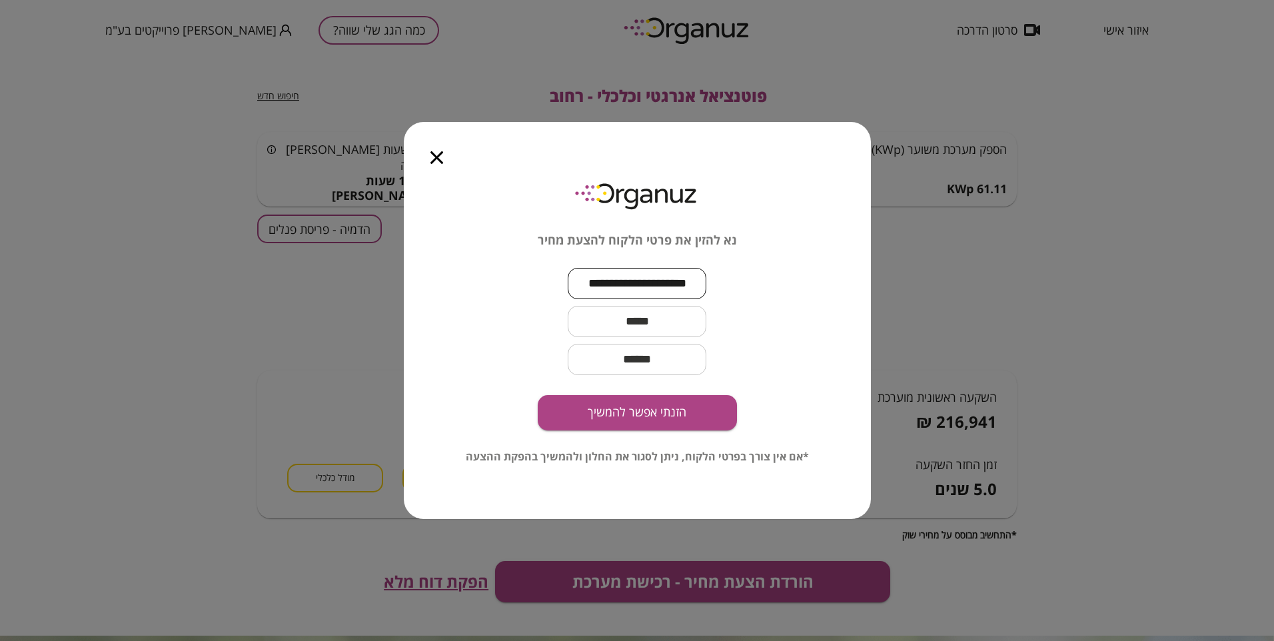
type input "**********"
click at [607, 319] on input "text" at bounding box center [637, 321] width 139 height 39
type input "**********"
click at [603, 418] on button "הזנתי אפשר להמשיך" at bounding box center [637, 412] width 199 height 35
